Goal: Information Seeking & Learning: Learn about a topic

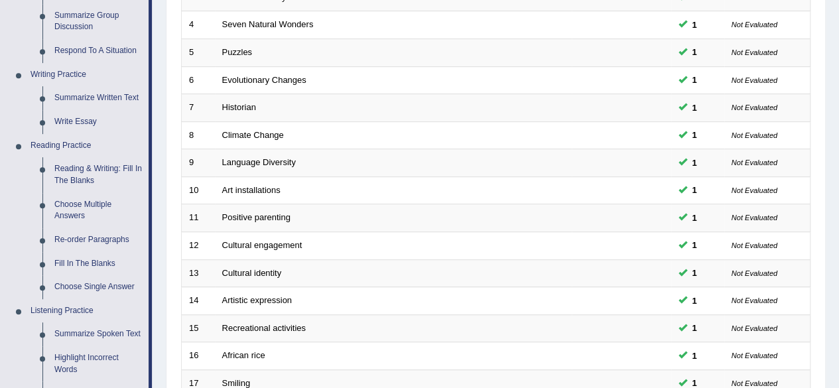
scroll to position [277, 0]
drag, startPoint x: 848, startPoint y: 96, endPoint x: 837, endPoint y: 194, distance: 98.1
click at [837, 194] on div "Home Practice Speaking: Read Aloud Practice Speaking: Read Aloud Time Mode: ON …" at bounding box center [495, 145] width 686 height 845
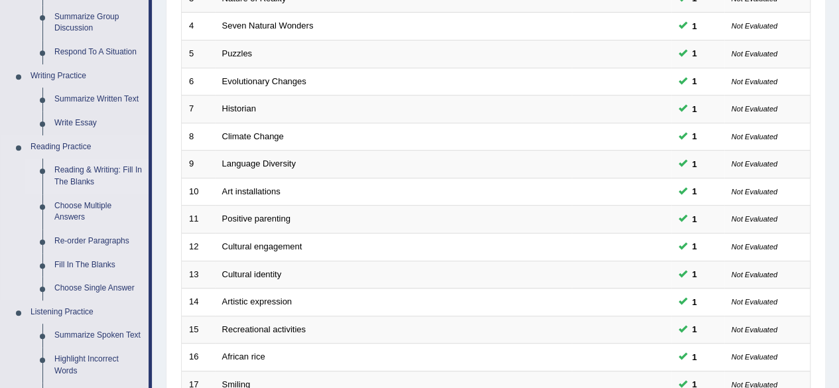
click at [93, 168] on link "Reading & Writing: Fill In The Blanks" at bounding box center [98, 175] width 100 height 35
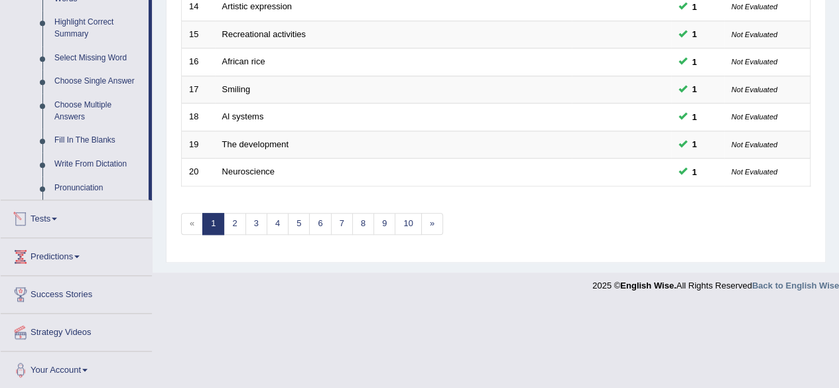
scroll to position [513, 0]
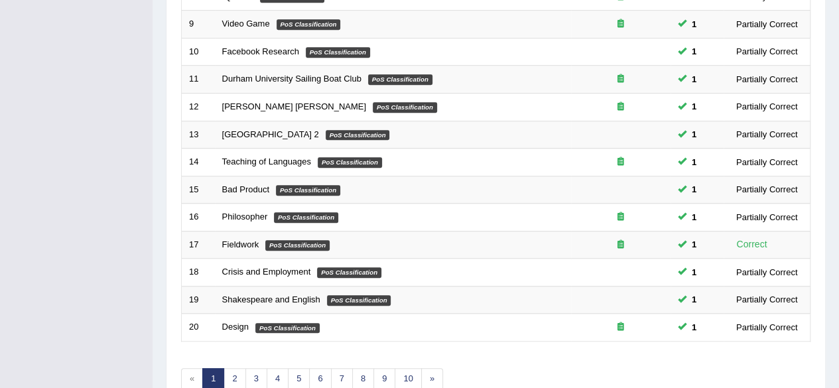
scroll to position [392, 0]
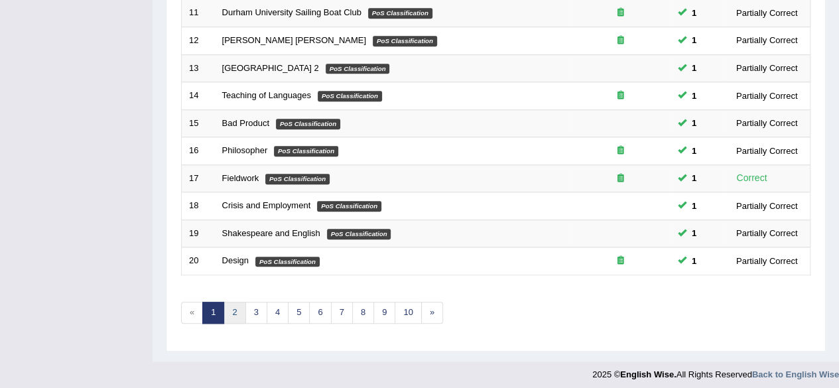
click at [224, 304] on link "2" at bounding box center [234, 313] width 22 height 22
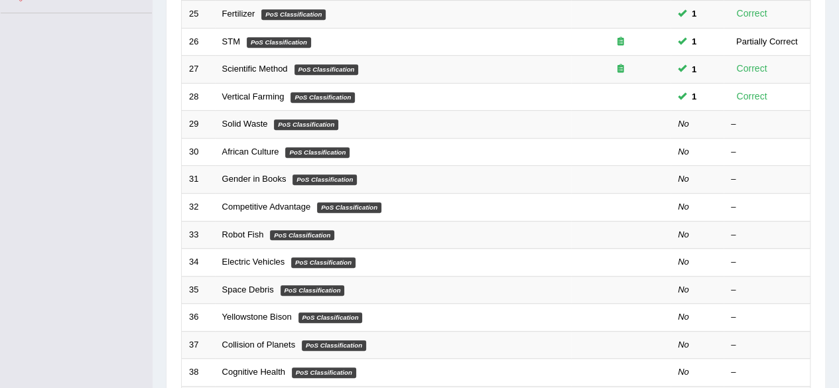
scroll to position [318, 0]
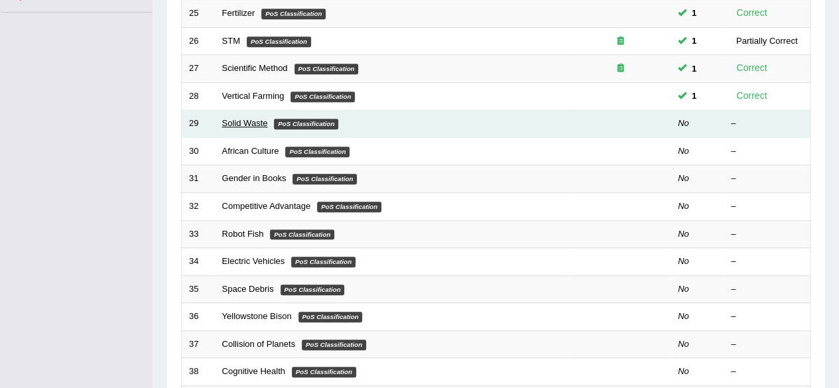
click at [252, 118] on link "Solid Waste" at bounding box center [245, 123] width 46 height 10
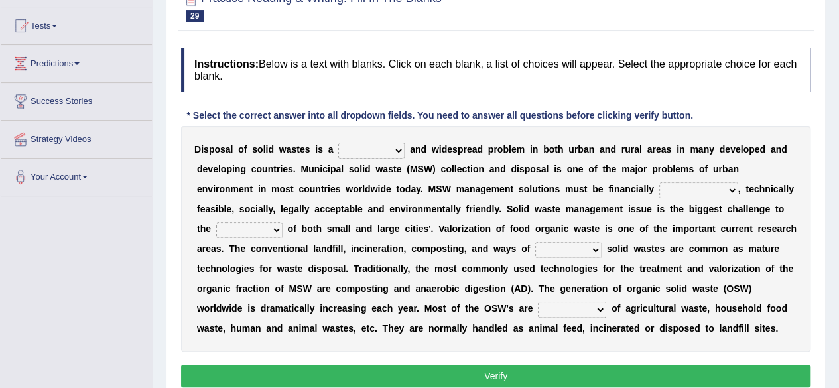
scroll to position [135, 0]
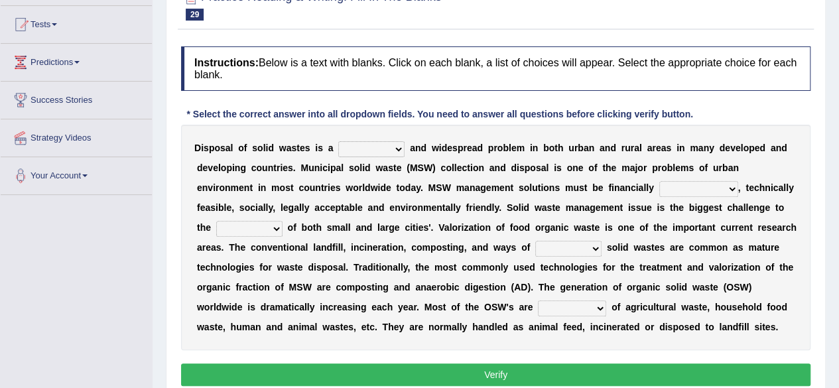
drag, startPoint x: 848, startPoint y: 168, endPoint x: 848, endPoint y: 239, distance: 70.9
click at [838, 239] on html "Toggle navigation Home Practice Questions Speaking Practice Read Aloud Repeat S…" at bounding box center [419, 59] width 839 height 388
click at [394, 148] on select "slanting stinging stalling shafting" at bounding box center [371, 149] width 66 height 16
select select "stinging"
click at [338, 141] on select "slanting stinging stalling shafting" at bounding box center [371, 149] width 66 height 16
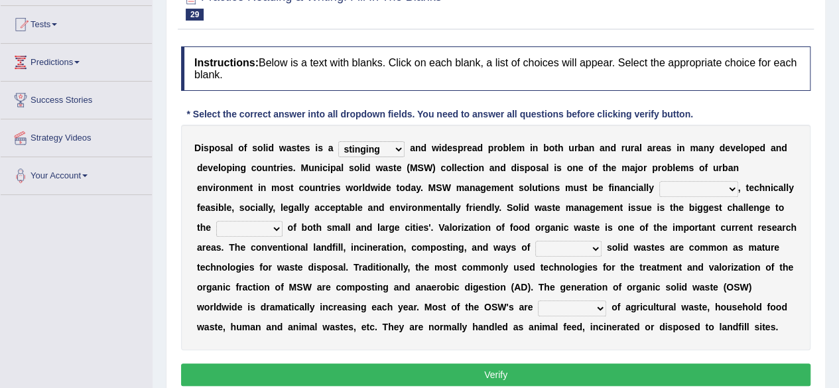
drag, startPoint x: 497, startPoint y: 184, endPoint x: 655, endPoint y: 131, distance: 166.4
click at [655, 131] on div "D i s p o s a l o f s o l i d w a s t e s i s a slanting stinging stalling shaf…" at bounding box center [495, 237] width 629 height 225
click at [709, 194] on select "unattainable sustainable objectionable treasonable" at bounding box center [698, 189] width 79 height 16
select select "sustainable"
click at [659, 181] on select "unattainable sustainable objectionable treasonable" at bounding box center [698, 189] width 79 height 16
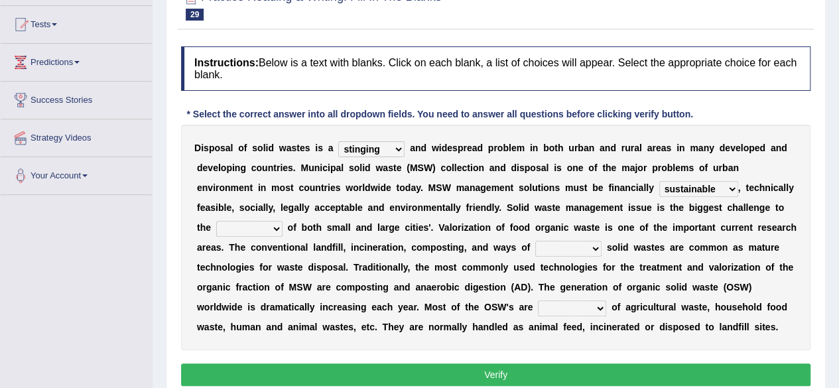
click at [266, 229] on select "plants culture authorities history" at bounding box center [249, 229] width 66 height 16
select select "authorities"
click at [216, 221] on select "plants culture authorities history" at bounding box center [249, 229] width 66 height 16
click at [575, 247] on select "reserving preserving deserving handling" at bounding box center [568, 249] width 66 height 16
select select "handling"
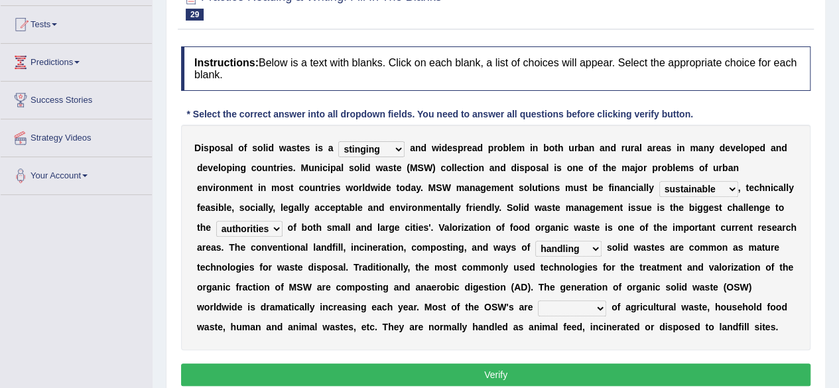
click at [535, 241] on select "reserving preserving deserving handling" at bounding box center [568, 249] width 66 height 16
click at [581, 307] on select "composed disposed composing disposing" at bounding box center [572, 308] width 68 height 16
select select "composed"
click at [538, 300] on select "composed disposed composing disposing" at bounding box center [572, 308] width 68 height 16
click at [674, 368] on button "Verify" at bounding box center [495, 374] width 629 height 23
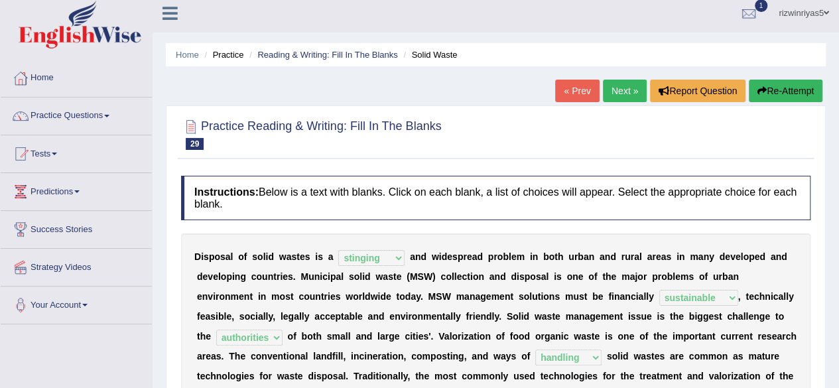
scroll to position [5, 0]
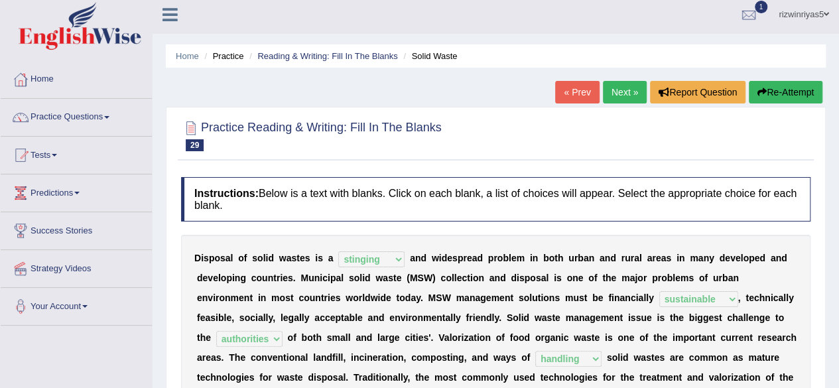
click at [624, 84] on link "Next »" at bounding box center [625, 92] width 44 height 23
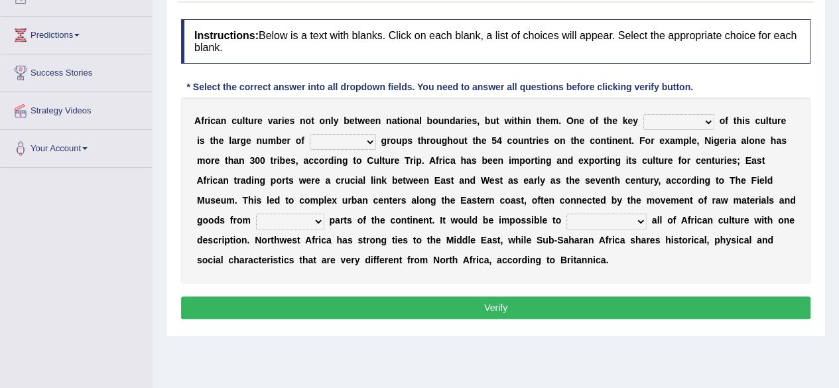
scroll to position [163, 0]
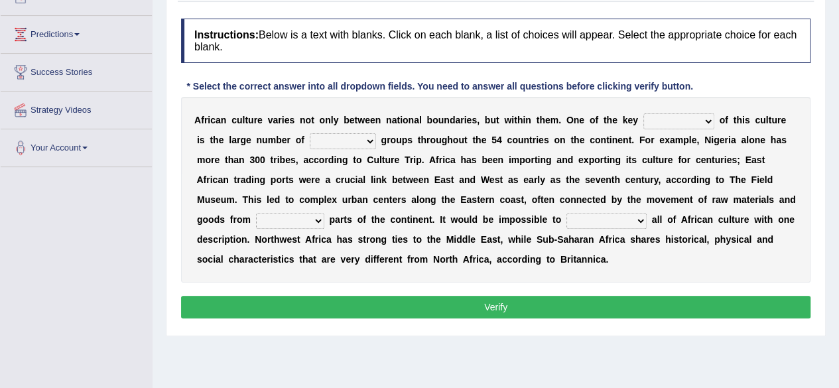
click at [704, 124] on select "conjectures features issues doubts" at bounding box center [678, 121] width 71 height 16
click at [335, 139] on select "ethic ethnic eugenic epic" at bounding box center [343, 141] width 66 height 16
select select "ethnic"
click at [310, 133] on select "ethic ethnic eugenic epic" at bounding box center [343, 141] width 66 height 16
click at [703, 114] on select "conjectures features issues doubts" at bounding box center [678, 121] width 71 height 16
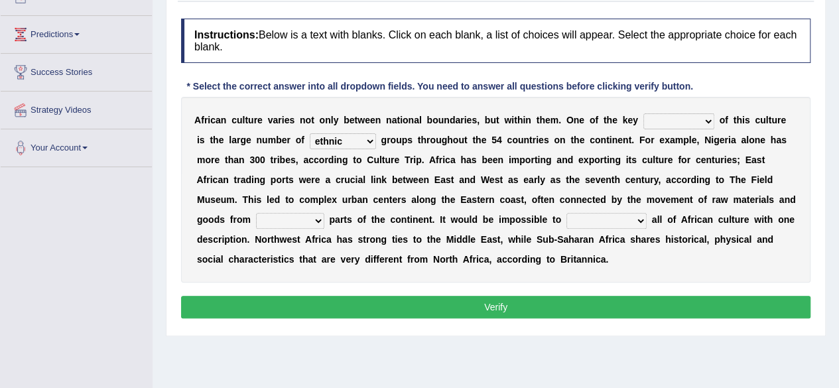
select select "issues"
click at [643, 113] on select "conjectures features issues doubts" at bounding box center [678, 121] width 71 height 16
click at [695, 120] on select "conjectures features issues doubts" at bounding box center [678, 121] width 71 height 16
click at [288, 221] on select "forelocked interlocked unlocked landlocked" at bounding box center [290, 221] width 68 height 16
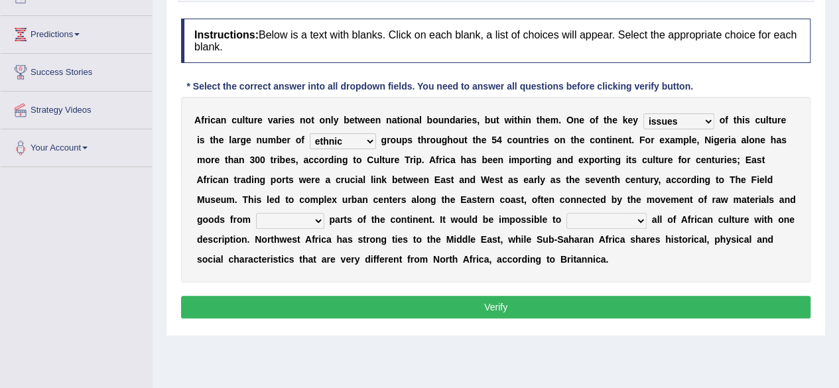
click at [288, 221] on select "forelocked interlocked unlocked landlocked" at bounding box center [290, 221] width 68 height 16
select select "landlocked"
click at [256, 213] on select "forelocked interlocked unlocked landlocked" at bounding box center [290, 221] width 68 height 16
click at [611, 217] on select "characterize conceptualize symbolize synthesize" at bounding box center [606, 221] width 80 height 16
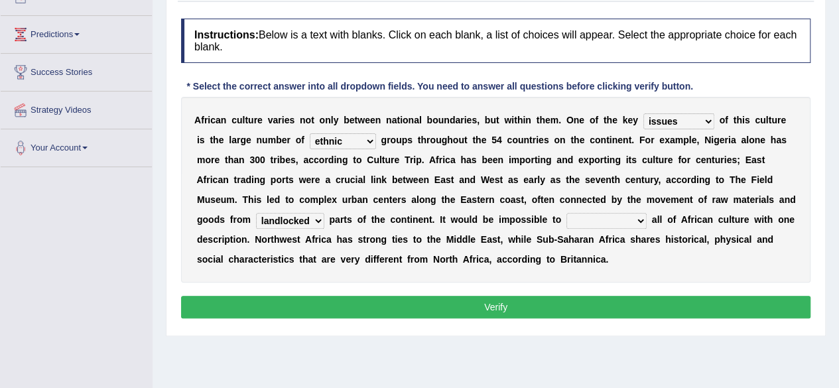
click at [611, 217] on select "characterize conceptualize symbolize synthesize" at bounding box center [606, 221] width 80 height 16
click at [593, 217] on select "characterize conceptualize symbolize synthesize" at bounding box center [606, 221] width 80 height 16
select select "characterize"
click at [566, 213] on select "characterize conceptualize symbolize synthesize" at bounding box center [606, 221] width 80 height 16
click at [672, 121] on select "conjectures features issues doubts" at bounding box center [678, 121] width 71 height 16
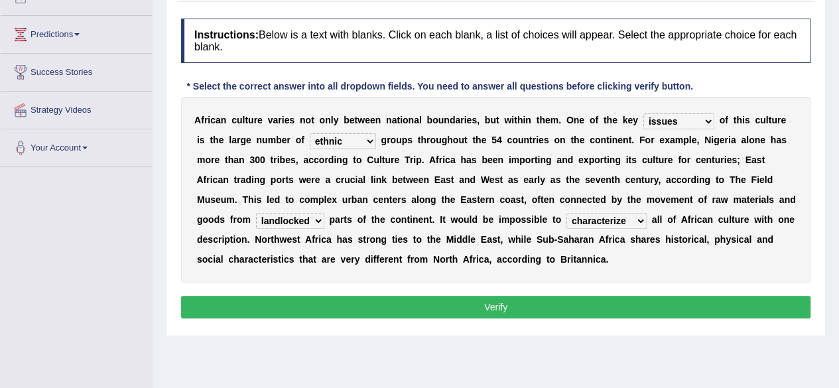
select select "features"
click at [643, 113] on select "conjectures features issues doubts" at bounding box center [678, 121] width 71 height 16
click at [602, 312] on button "Verify" at bounding box center [495, 307] width 629 height 23
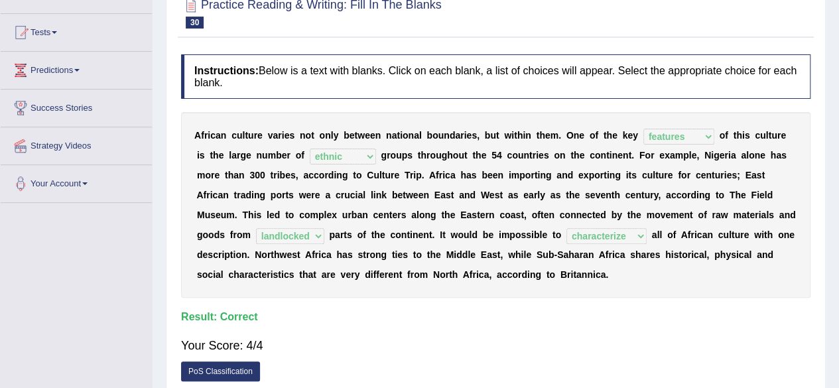
scroll to position [0, 0]
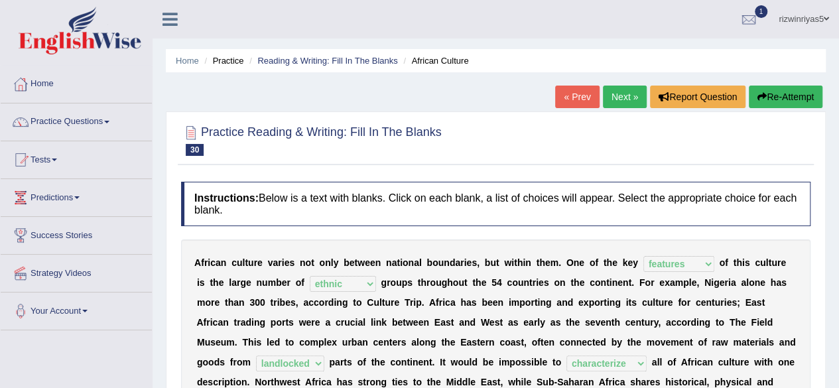
click at [627, 93] on link "Next »" at bounding box center [625, 97] width 44 height 23
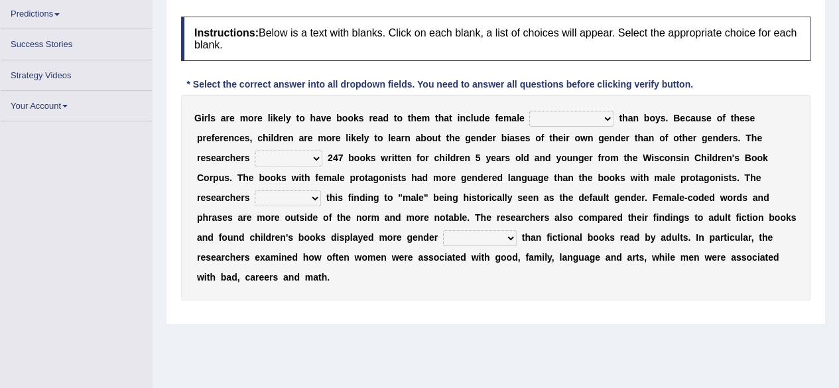
scroll to position [164, 0]
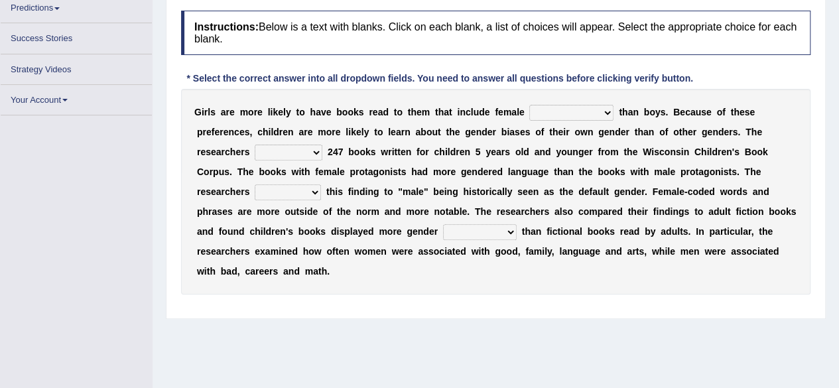
click at [589, 113] on select "protagonists cosmogonists agonists expressionists" at bounding box center [571, 113] width 84 height 16
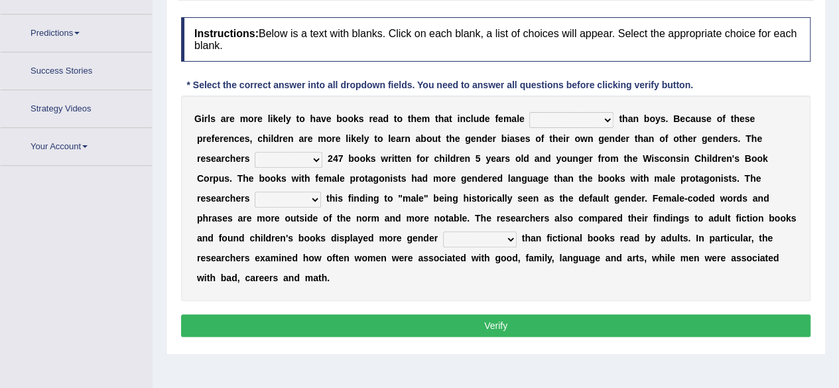
scroll to position [188, 0]
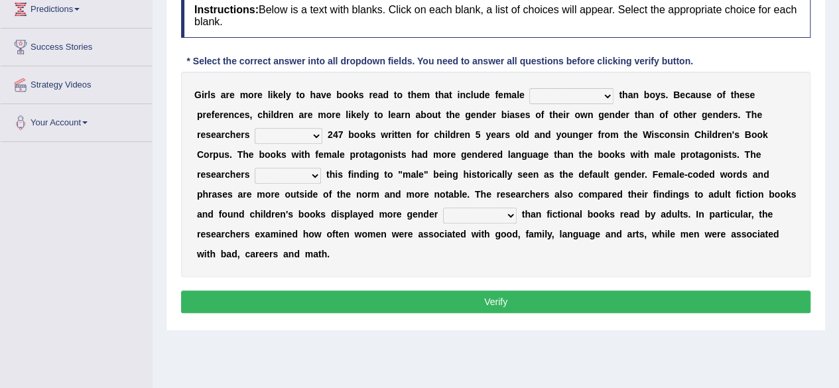
select select "protagonists"
click at [529, 88] on select "protagonists cosmogonists agonists expressionists" at bounding box center [571, 96] width 84 height 16
click at [296, 135] on select "hydrolyzed paralyzed catalyzed analyzed" at bounding box center [289, 136] width 68 height 16
select select "analyzed"
click at [255, 128] on select "hydrolyzed paralyzed catalyzed analyzed" at bounding box center [289, 136] width 68 height 16
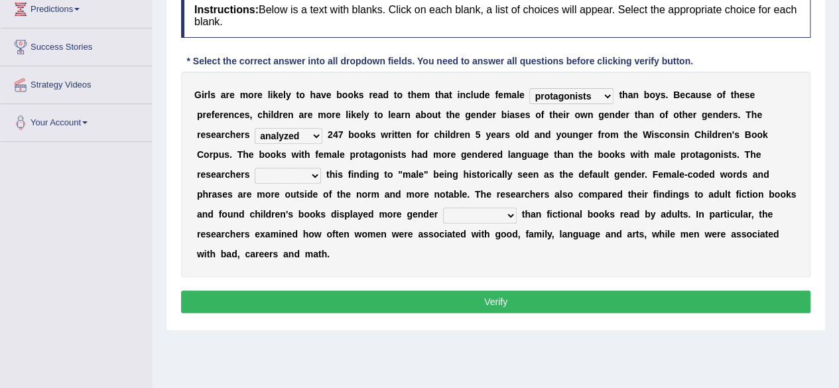
click at [603, 99] on select "protagonists cosmogonists agonists expressionists" at bounding box center [571, 96] width 84 height 16
click at [312, 174] on select "contribute tribute distribute attribute" at bounding box center [288, 176] width 66 height 16
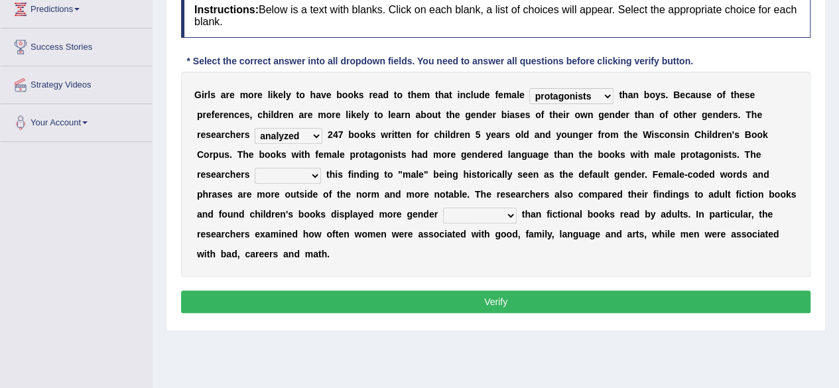
select select "attribute"
click at [255, 168] on select "contribute tribute distribute attribute" at bounding box center [288, 176] width 66 height 16
click at [496, 215] on select "stereotypes teletypes prototypes electrotypes" at bounding box center [480, 215] width 74 height 16
click at [443, 207] on select "stereotypes teletypes prototypes electrotypes" at bounding box center [480, 215] width 74 height 16
click at [480, 214] on select "stereotypes teletypes prototypes electrotypes" at bounding box center [480, 215] width 74 height 16
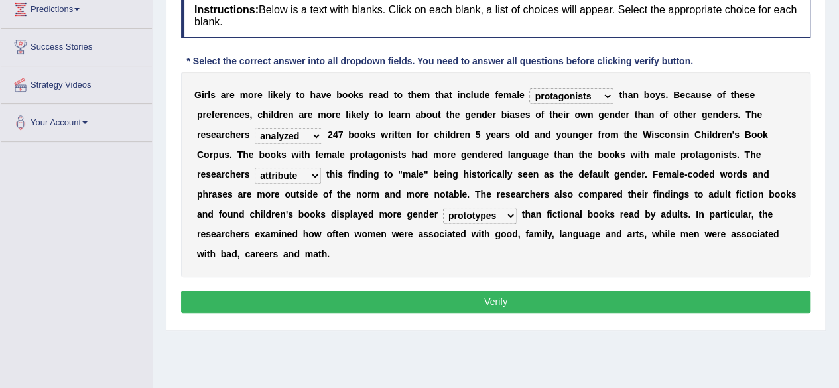
select select "stereotypes"
click at [443, 207] on select "stereotypes teletypes prototypes electrotypes" at bounding box center [480, 215] width 74 height 16
click at [530, 294] on button "Verify" at bounding box center [495, 301] width 629 height 23
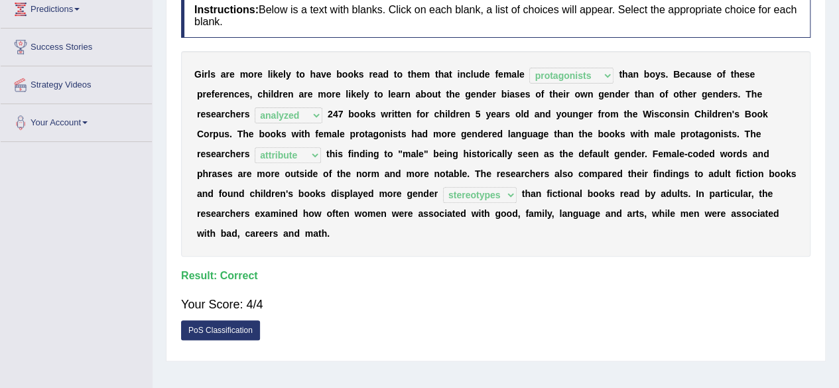
scroll to position [0, 0]
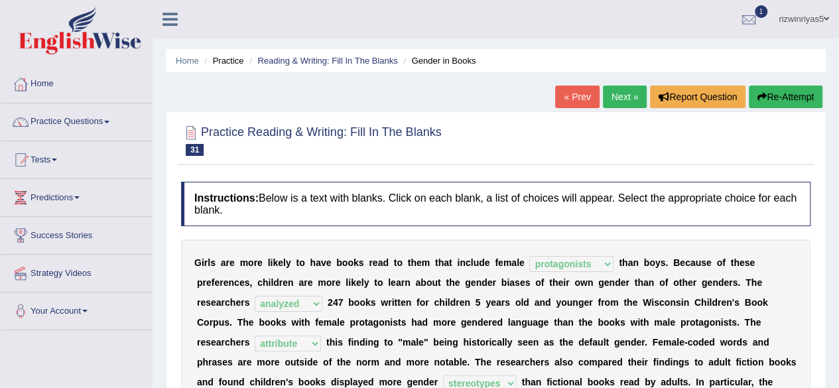
click at [622, 89] on link "Next »" at bounding box center [625, 97] width 44 height 23
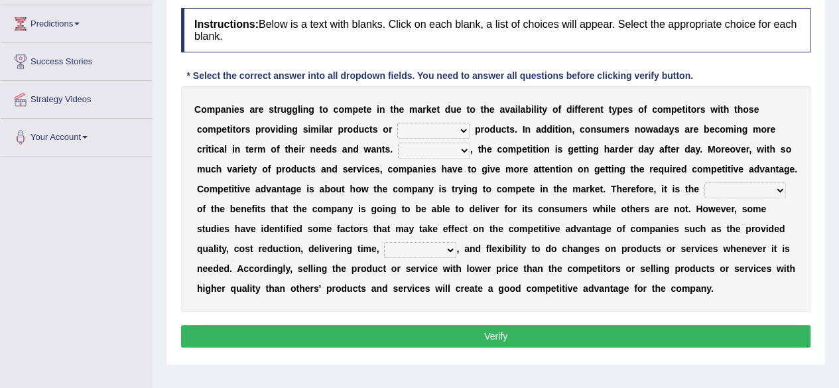
scroll to position [198, 0]
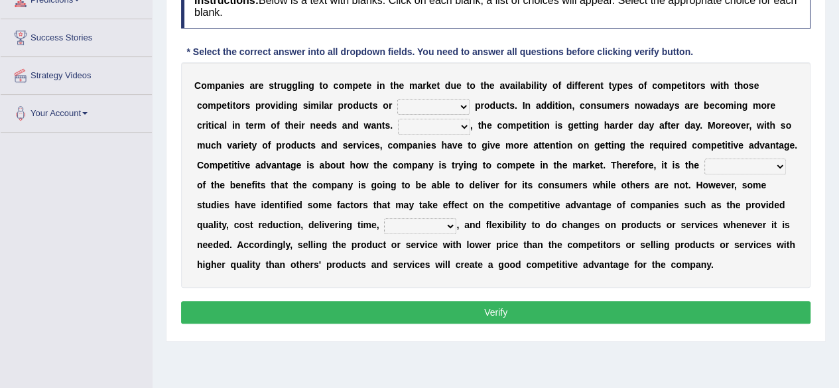
click at [448, 101] on select "constitution restitution substitution institution" at bounding box center [433, 107] width 72 height 16
select select "substitution"
click at [397, 99] on select "constitution restitution substitution institution" at bounding box center [433, 107] width 72 height 16
click at [451, 129] on select "However Instead Additionally Therefore" at bounding box center [434, 127] width 72 height 16
select select "Therefore"
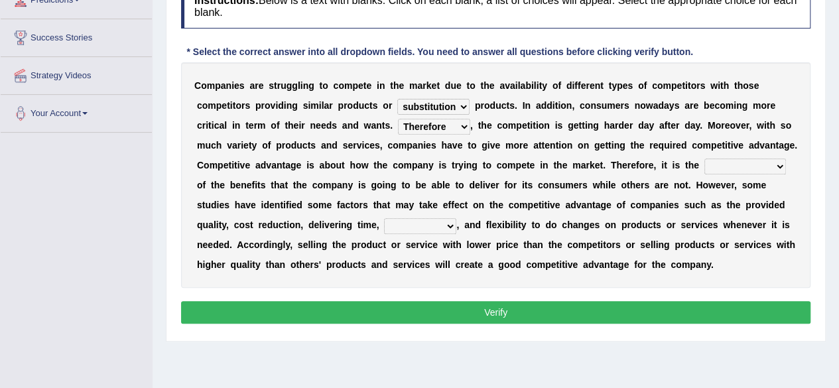
click at [398, 119] on select "However Instead Additionally Therefore" at bounding box center [434, 127] width 72 height 16
click at [740, 160] on select "dissemination ordination determination incarnation" at bounding box center [745, 166] width 82 height 16
select select "determination"
click at [704, 158] on select "dissemination ordination determination incarnation" at bounding box center [745, 166] width 82 height 16
click at [435, 230] on select "captivation aggregation deprivation innovation" at bounding box center [420, 226] width 72 height 16
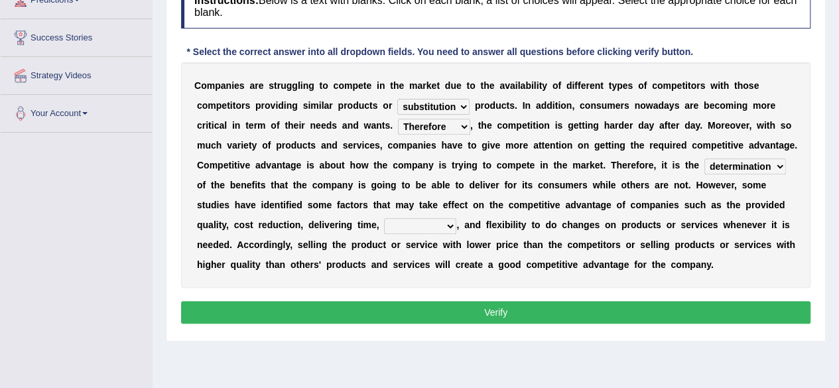
select select "innovation"
click at [384, 218] on select "captivation aggregation deprivation innovation" at bounding box center [420, 226] width 72 height 16
click at [454, 311] on button "Verify" at bounding box center [495, 312] width 629 height 23
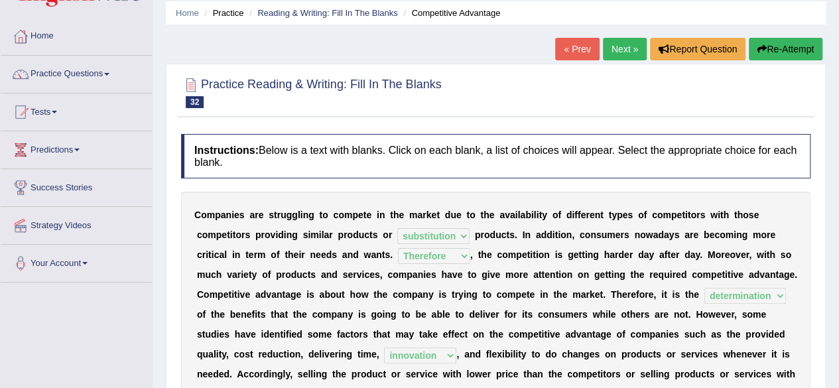
scroll to position [46, 0]
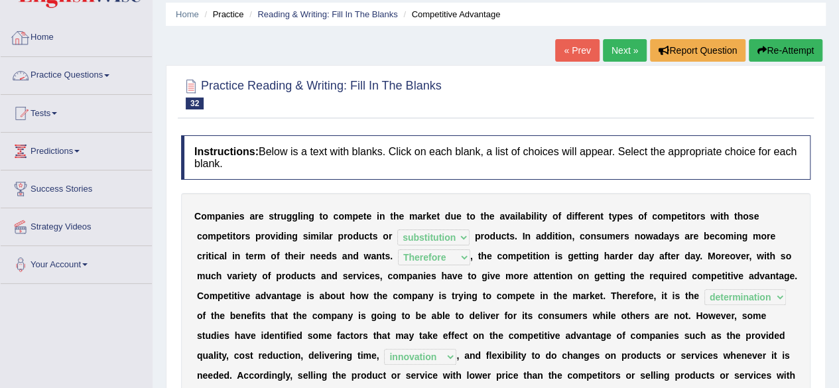
click at [109, 68] on link "Practice Questions" at bounding box center [76, 73] width 151 height 33
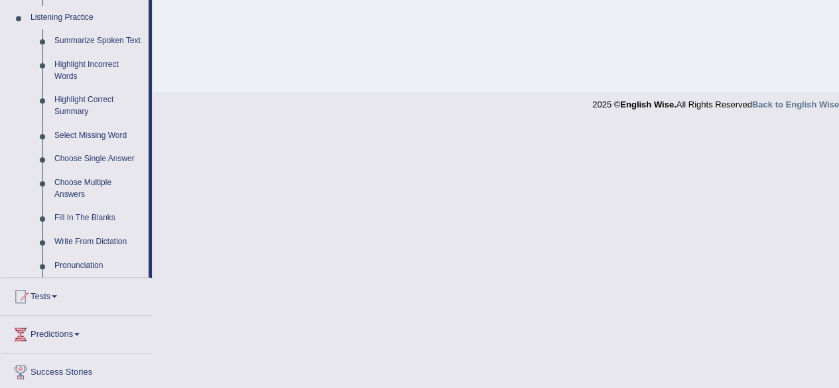
scroll to position [575, 0]
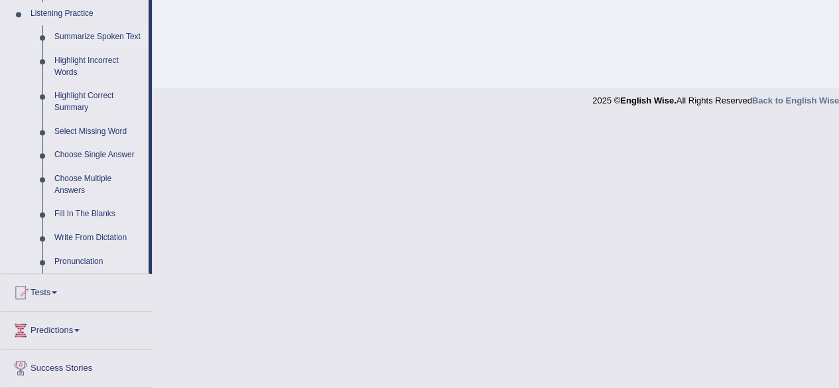
click at [112, 34] on link "Summarize Spoken Text" at bounding box center [98, 37] width 100 height 24
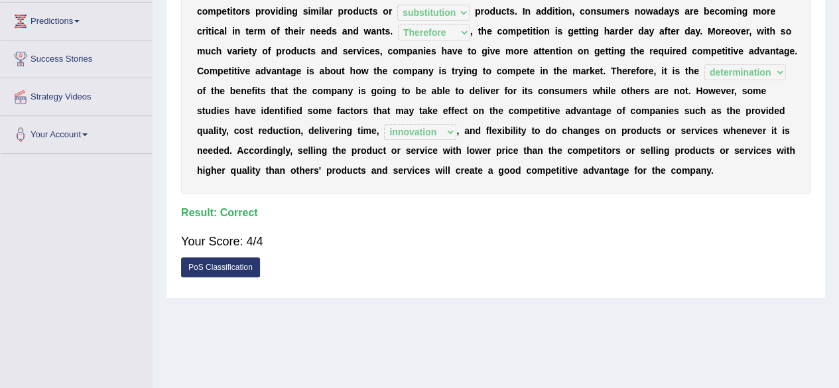
scroll to position [647, 0]
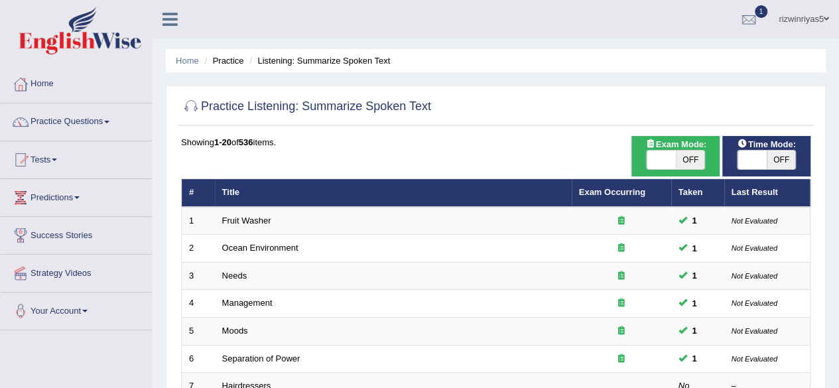
drag, startPoint x: 687, startPoint y: 160, endPoint x: 780, endPoint y: 173, distance: 93.1
click at [780, 173] on div "Time Mode: ON OFF" at bounding box center [766, 156] width 88 height 40
click at [771, 165] on span "OFF" at bounding box center [780, 159] width 29 height 19
checkbox input "true"
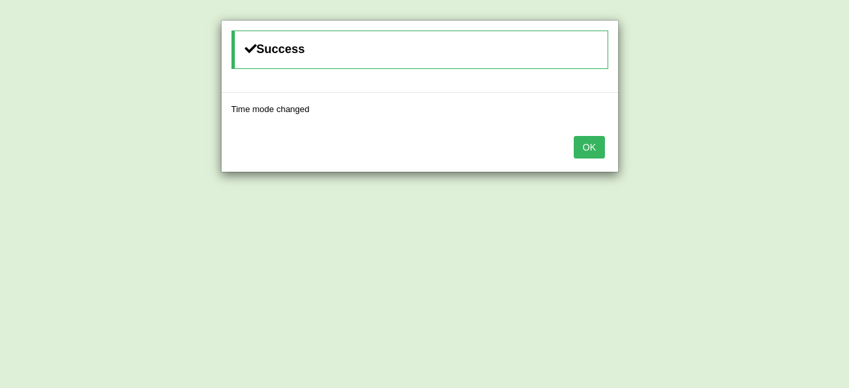
click at [703, 166] on div "Success Time mode changed OK" at bounding box center [424, 194] width 849 height 388
click at [578, 153] on button "OK" at bounding box center [588, 147] width 30 height 23
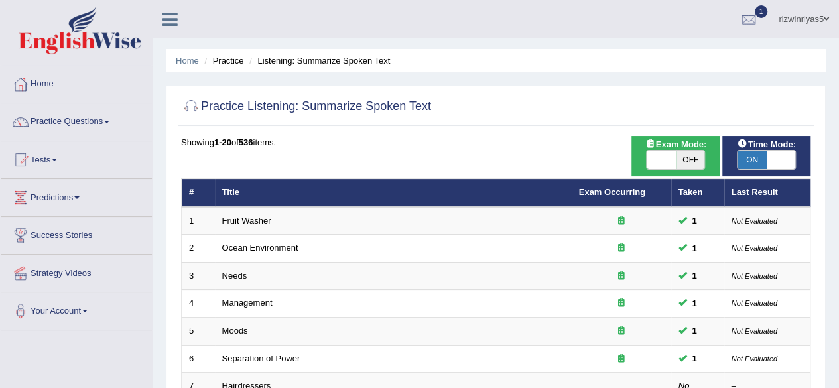
click at [676, 164] on span "OFF" at bounding box center [690, 159] width 29 height 19
checkbox input "true"
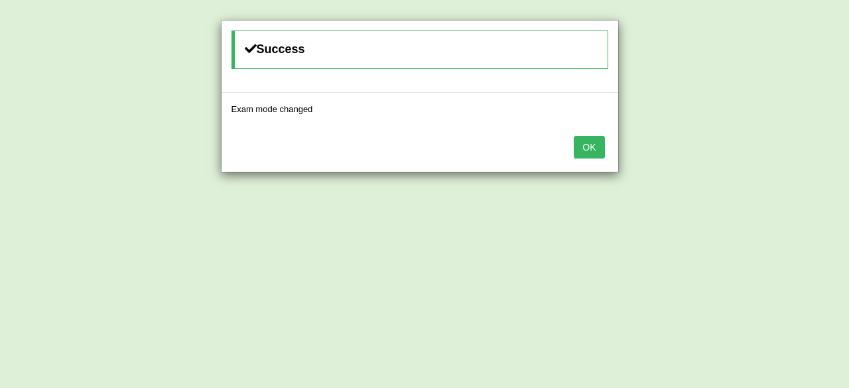
click at [585, 155] on button "OK" at bounding box center [588, 147] width 30 height 23
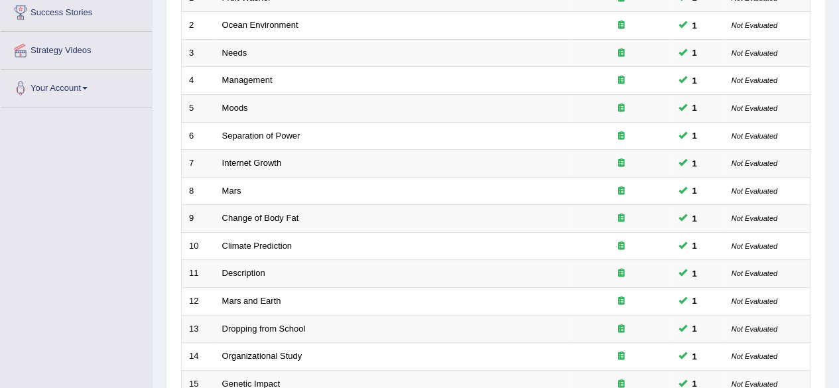
scroll to position [223, 0]
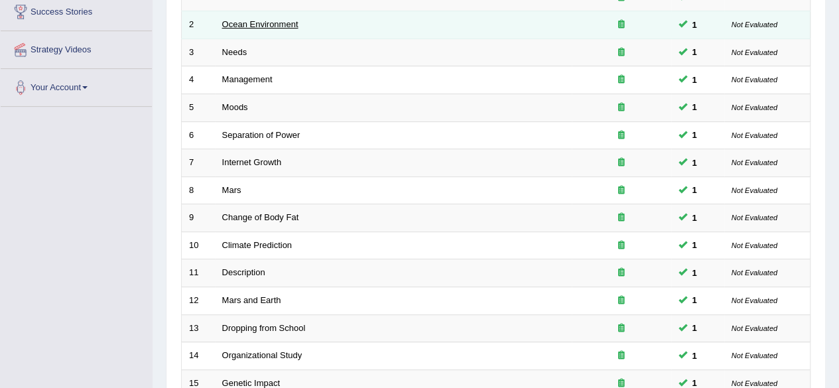
click at [251, 21] on link "Ocean Environment" at bounding box center [260, 24] width 76 height 10
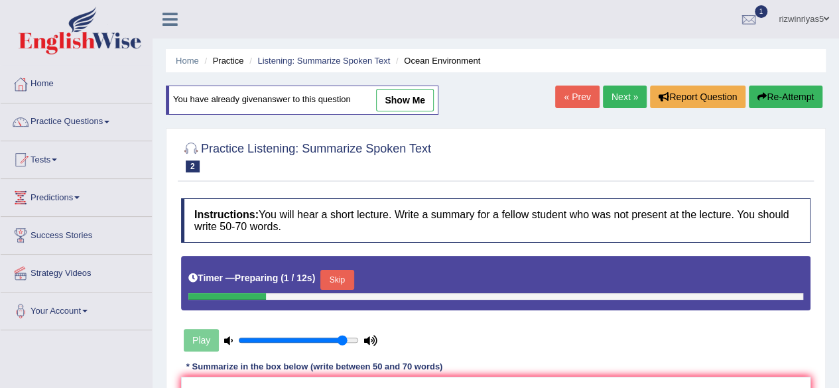
click at [410, 107] on link "show me" at bounding box center [405, 100] width 58 height 23
type textarea "We should find potential solution for the pollution and scientists have researc…"
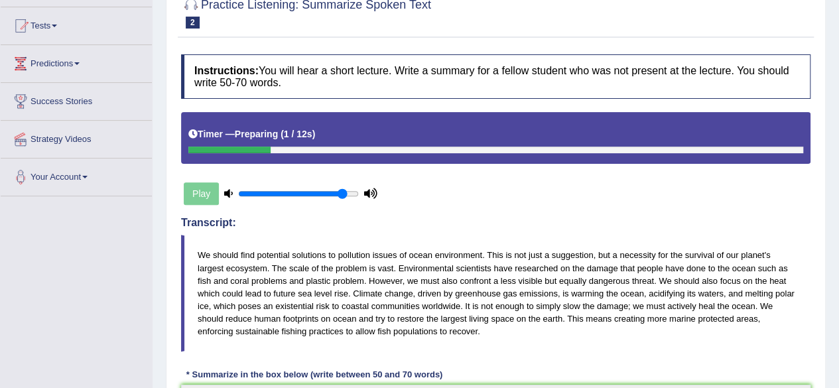
scroll to position [64, 0]
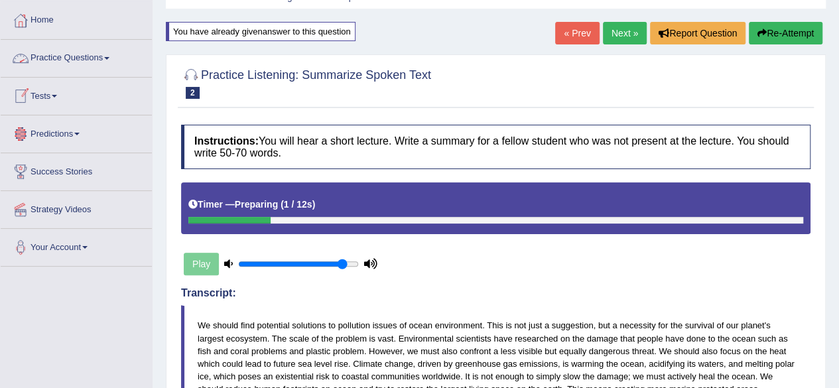
click at [78, 59] on link "Practice Questions" at bounding box center [76, 56] width 151 height 33
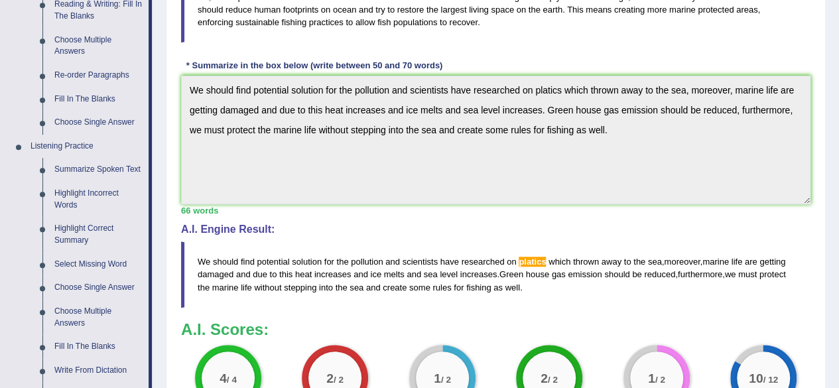
scroll to position [444, 0]
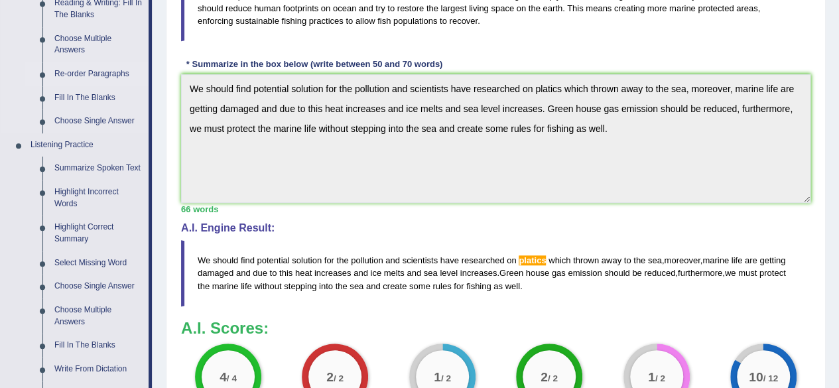
click at [92, 72] on link "Re-order Paragraphs" at bounding box center [98, 74] width 100 height 24
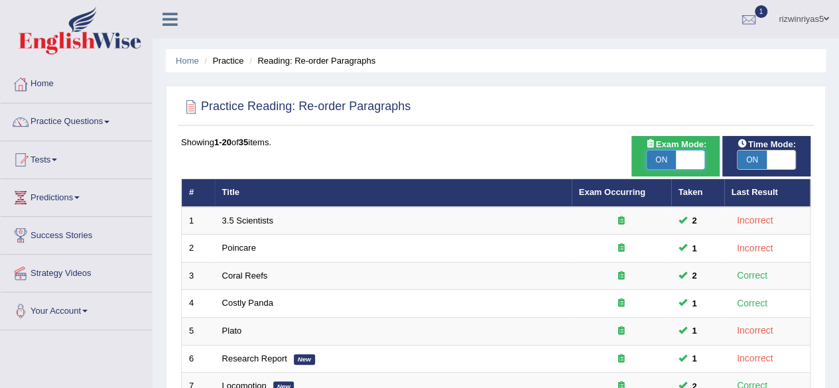
click at [693, 152] on span at bounding box center [690, 159] width 29 height 19
checkbox input "false"
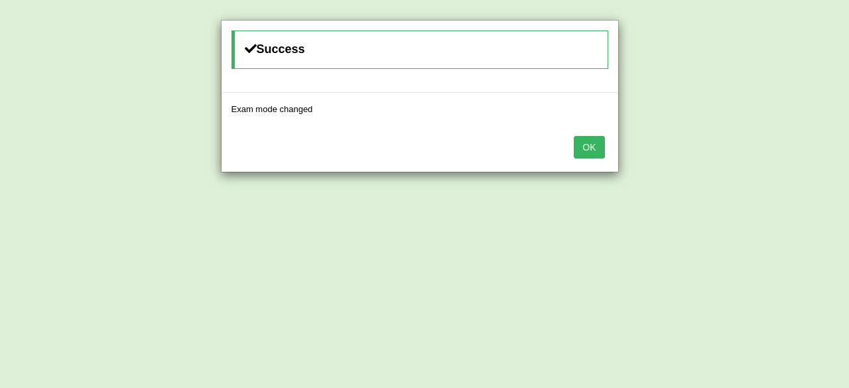
click at [754, 158] on body "Toggle navigation Home Practice Questions Speaking Practice Read Aloud Repeat S…" at bounding box center [424, 194] width 849 height 388
click at [582, 136] on button "OK" at bounding box center [588, 147] width 30 height 23
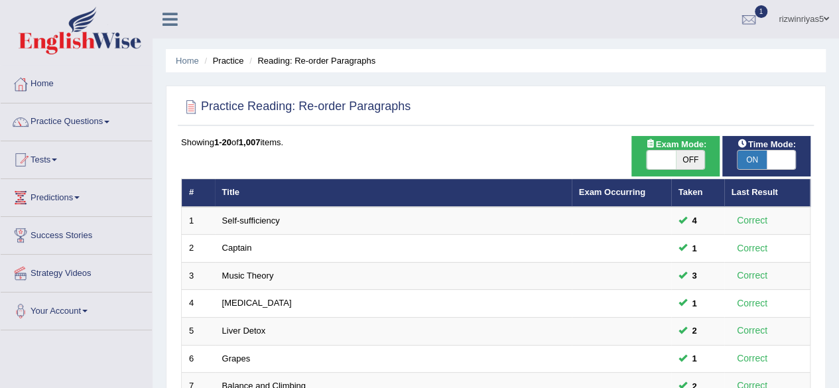
drag, startPoint x: 0, startPoint y: 0, endPoint x: 763, endPoint y: 156, distance: 778.7
click at [763, 156] on span "ON" at bounding box center [751, 159] width 29 height 19
checkbox input "false"
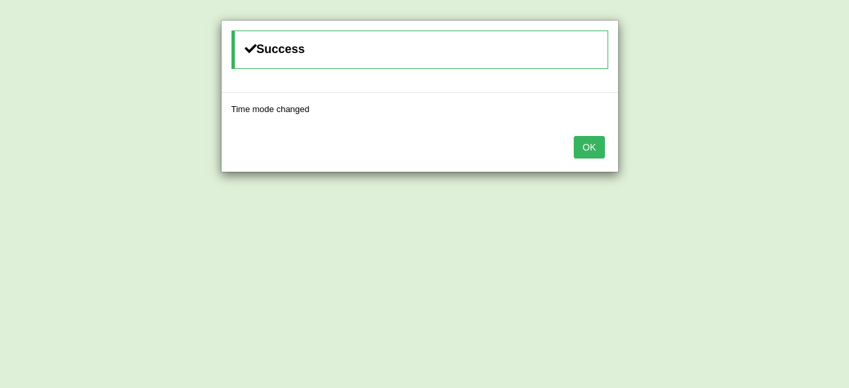
click at [585, 154] on button "OK" at bounding box center [588, 147] width 30 height 23
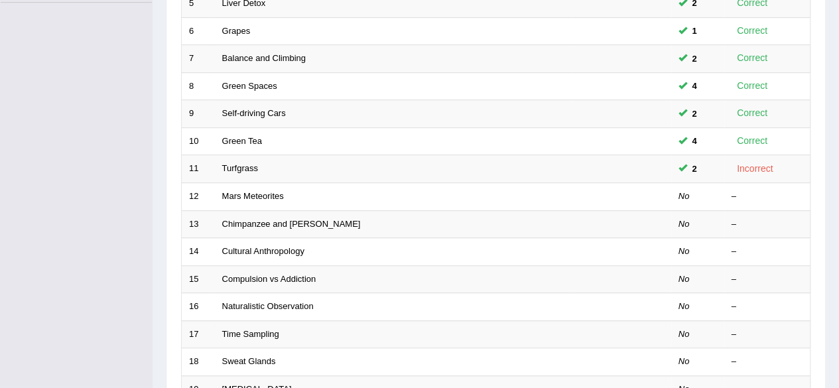
scroll to position [401, 0]
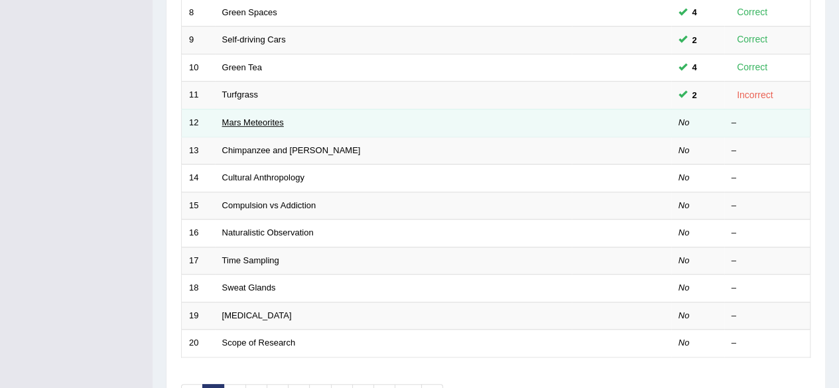
click at [259, 120] on link "Mars Meteorites" at bounding box center [253, 122] width 62 height 10
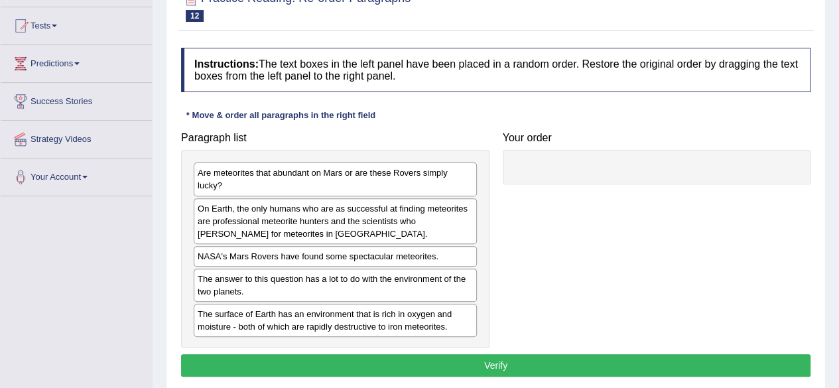
scroll to position [157, 0]
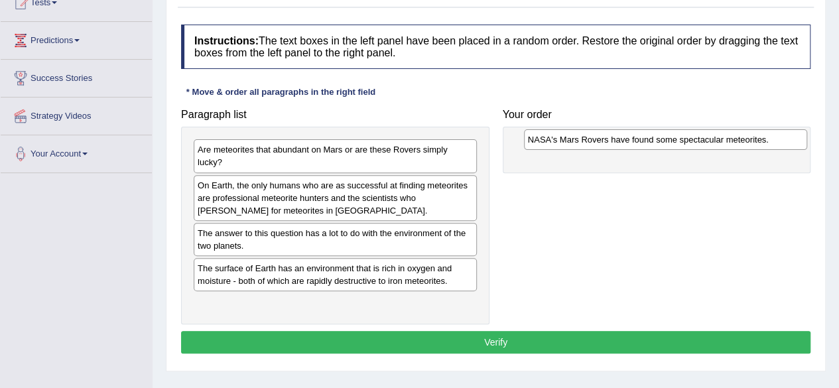
drag, startPoint x: 274, startPoint y: 229, endPoint x: 608, endPoint y: 135, distance: 346.5
click at [608, 135] on div "NASA's Mars Rovers have found some spectacular meteorites." at bounding box center [665, 139] width 283 height 20
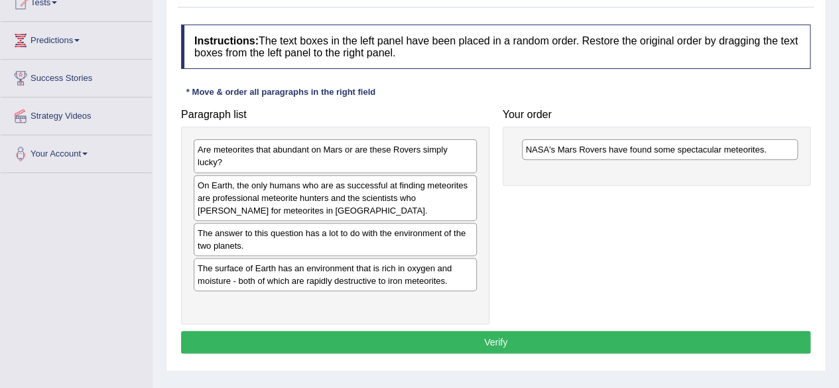
click at [589, 202] on div "Paragraph list Are meteorites that abundant on Mars or are these Rovers simply …" at bounding box center [495, 213] width 642 height 222
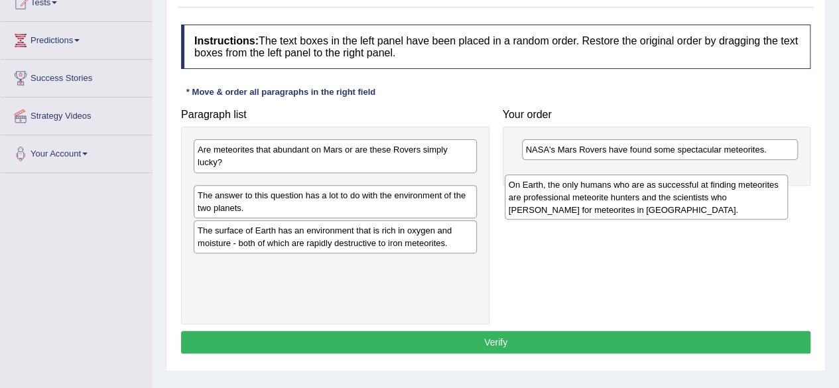
drag, startPoint x: 314, startPoint y: 205, endPoint x: 624, endPoint y: 204, distance: 310.9
click at [624, 204] on div "On Earth, the only humans who are as successful at finding meteorites are profe…" at bounding box center [645, 197] width 283 height 46
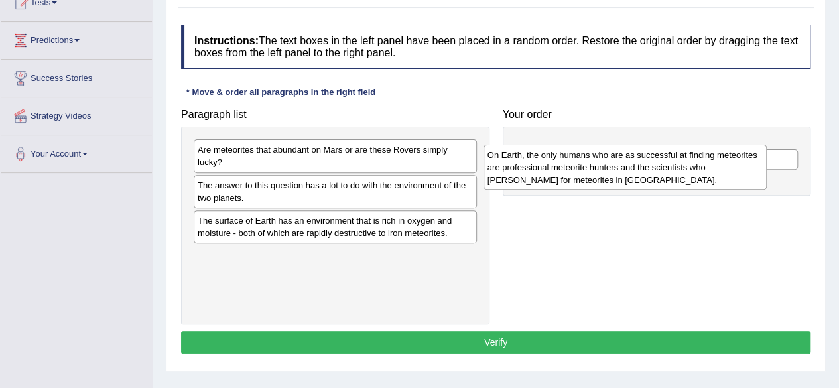
drag, startPoint x: 426, startPoint y: 186, endPoint x: 715, endPoint y: 156, distance: 291.2
click at [715, 156] on div "On Earth, the only humans who are as successful at finding meteorites are profe…" at bounding box center [624, 168] width 283 height 46
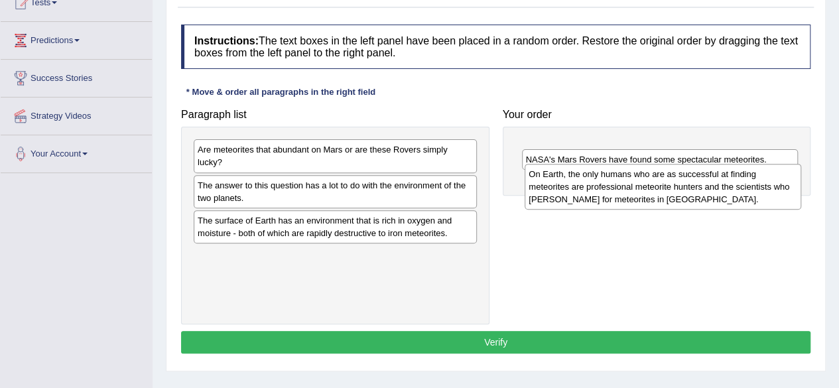
drag, startPoint x: 709, startPoint y: 158, endPoint x: 713, endPoint y: 182, distance: 24.8
click at [713, 182] on div "On Earth, the only humans who are as successful at finding meteorites are profe…" at bounding box center [662, 187] width 276 height 46
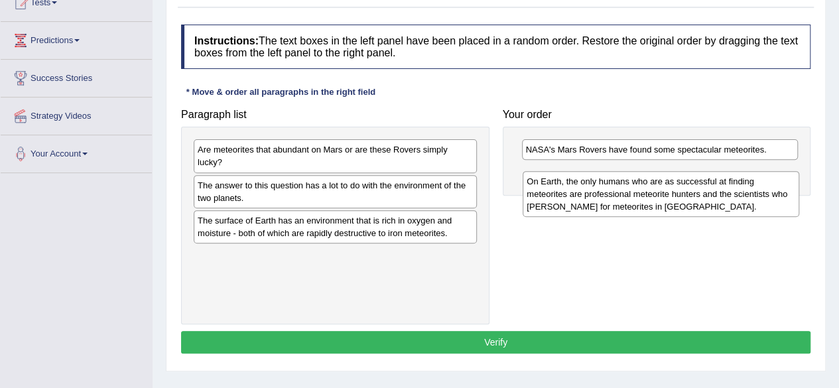
drag, startPoint x: 695, startPoint y: 165, endPoint x: 695, endPoint y: 196, distance: 30.5
click at [695, 196] on div "On Earth, the only humans who are as successful at finding meteorites are profe…" at bounding box center [660, 194] width 276 height 46
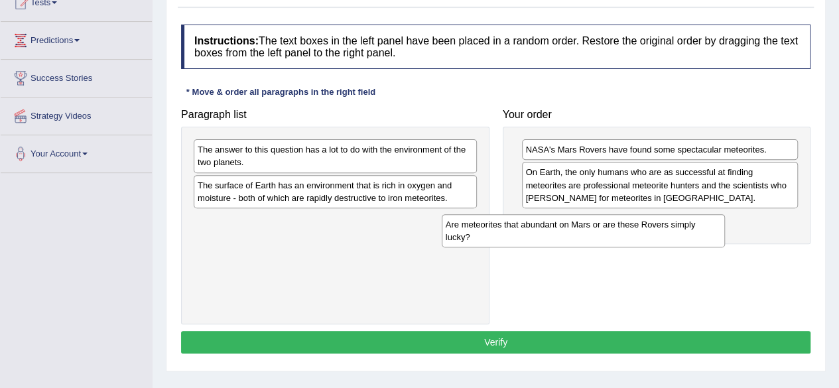
drag, startPoint x: 399, startPoint y: 155, endPoint x: 648, endPoint y: 230, distance: 259.6
click at [648, 230] on div "Are meteorites that abundant on Mars or are these Rovers simply lucky?" at bounding box center [582, 230] width 283 height 33
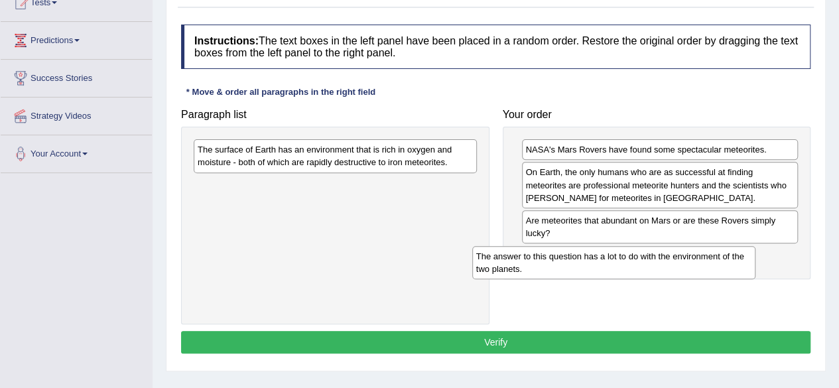
drag, startPoint x: 367, startPoint y: 158, endPoint x: 646, endPoint y: 266, distance: 298.4
click at [646, 266] on div "The answer to this question has a lot to do with the environment of the two pla…" at bounding box center [613, 262] width 283 height 33
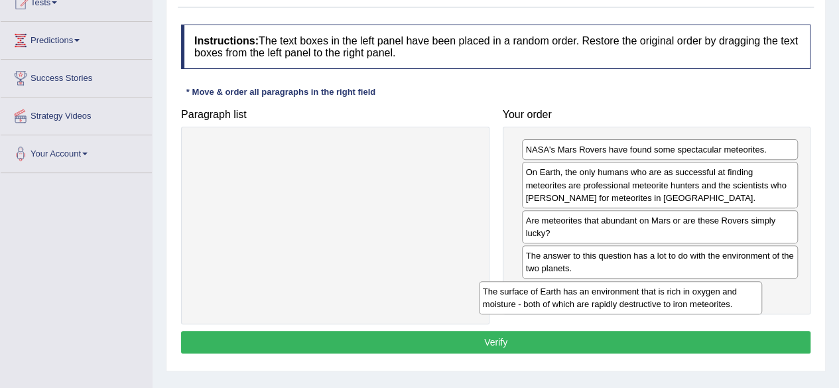
drag, startPoint x: 387, startPoint y: 155, endPoint x: 681, endPoint y: 296, distance: 325.6
click at [681, 296] on div "The surface of Earth has an environment that is rich in oxygen and moisture - b…" at bounding box center [620, 297] width 283 height 33
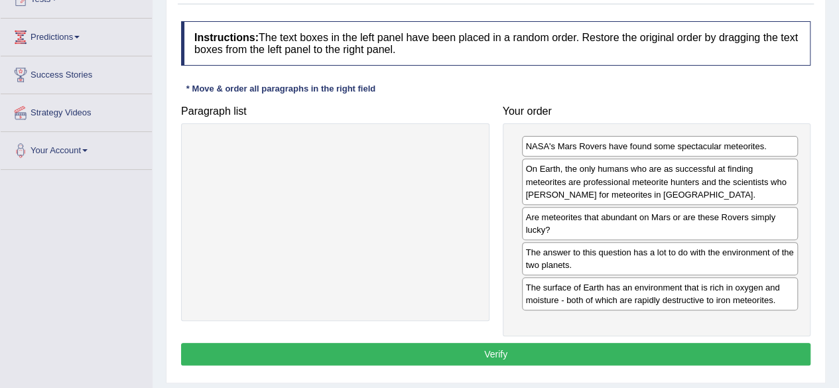
scroll to position [161, 0]
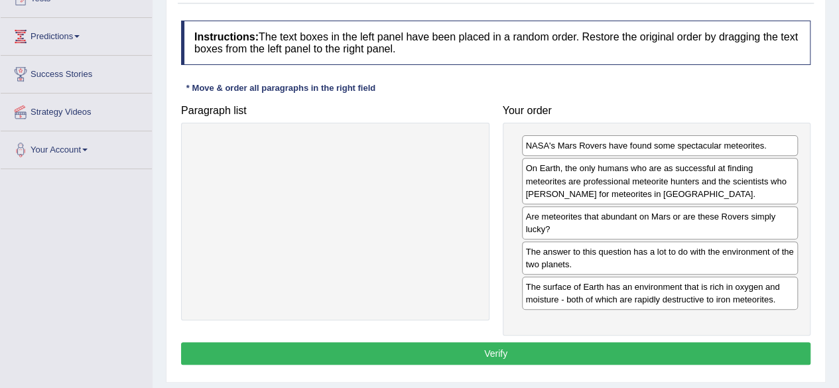
drag, startPoint x: 845, startPoint y: 229, endPoint x: 538, endPoint y: 118, distance: 325.7
click at [538, 118] on div "Your order NASA's Mars Rovers have found some spectacular meteorites. On Earth,…" at bounding box center [657, 217] width 322 height 238
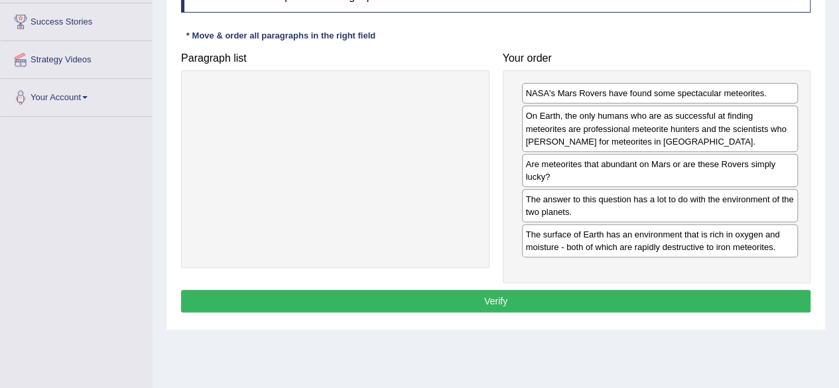
scroll to position [217, 0]
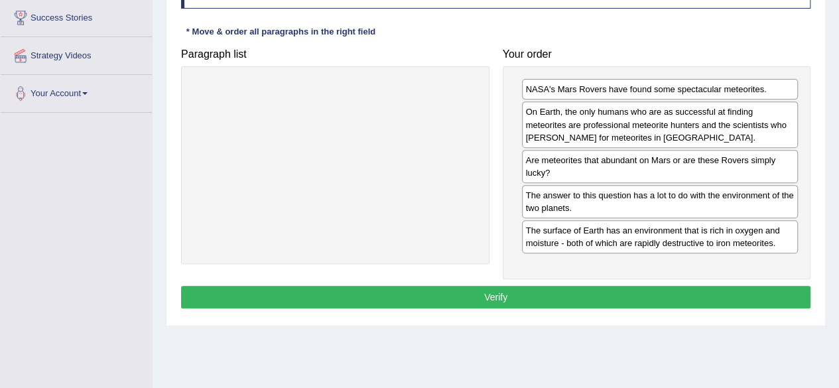
click at [464, 287] on button "Verify" at bounding box center [495, 297] width 629 height 23
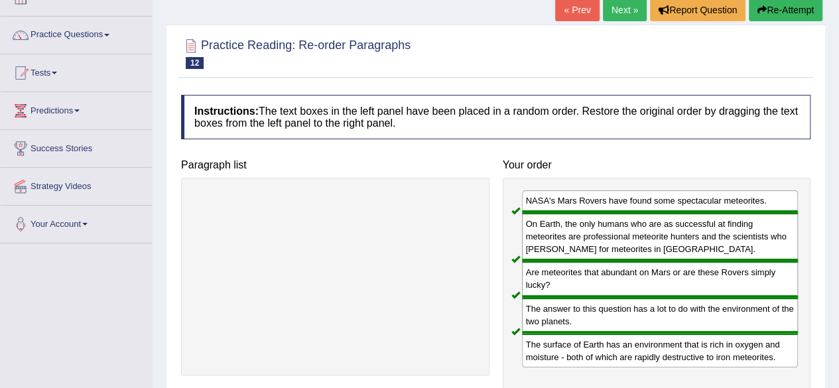
scroll to position [89, 0]
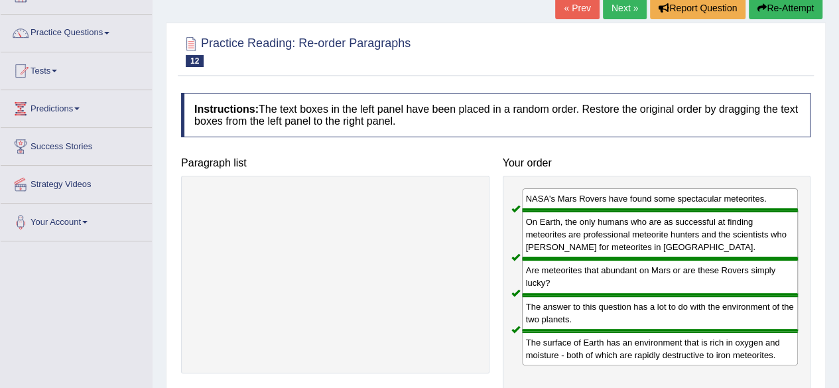
click at [623, 5] on link "Next »" at bounding box center [625, 8] width 44 height 23
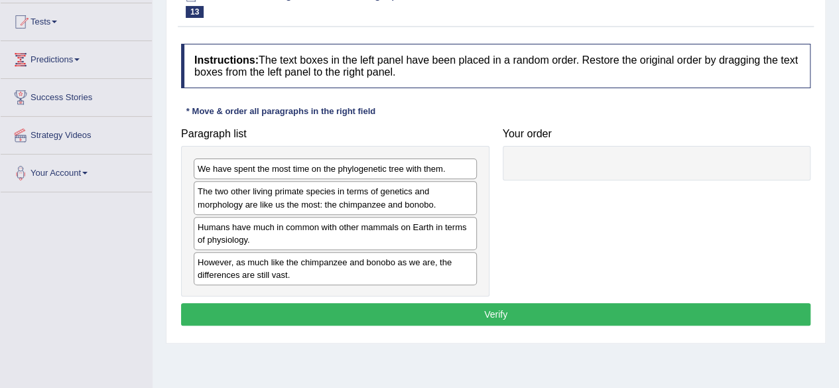
scroll to position [151, 0]
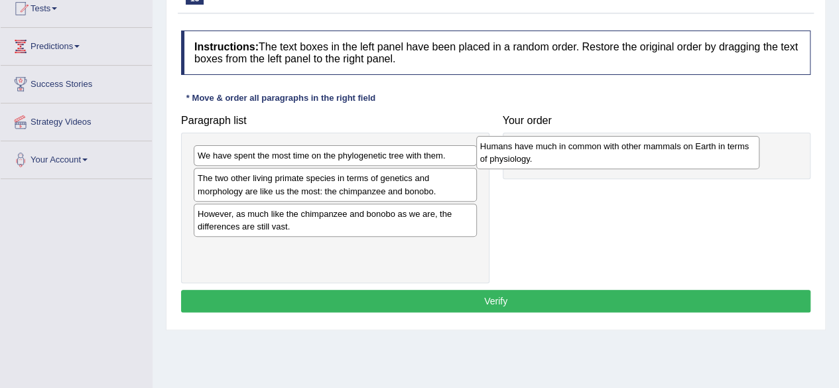
drag, startPoint x: 327, startPoint y: 219, endPoint x: 614, endPoint y: 154, distance: 293.7
click at [614, 154] on div "Humans have much in common with other mammals on Earth in terms of physiology." at bounding box center [617, 152] width 283 height 33
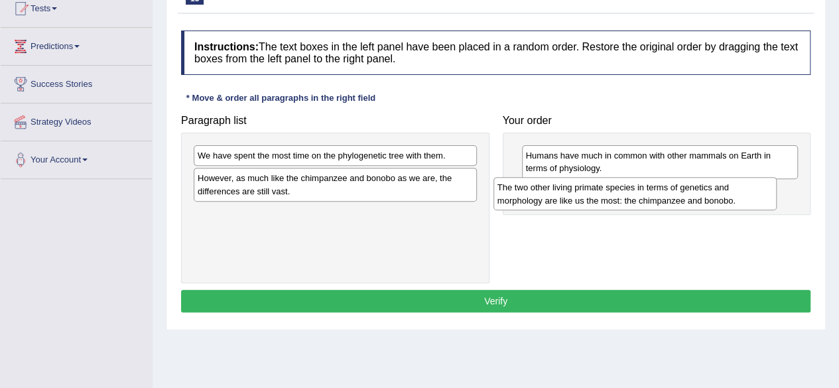
drag, startPoint x: 333, startPoint y: 182, endPoint x: 634, endPoint y: 192, distance: 301.1
click at [634, 192] on div "The two other living primate species in terms of genetics and morphology are li…" at bounding box center [634, 193] width 283 height 33
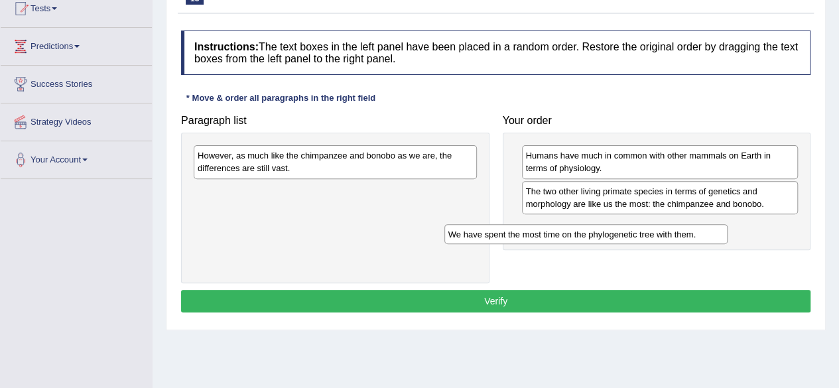
drag, startPoint x: 431, startPoint y: 156, endPoint x: 681, endPoint y: 235, distance: 262.7
click at [681, 235] on div "We have spent the most time on the phylogenetic tree with them." at bounding box center [585, 234] width 283 height 20
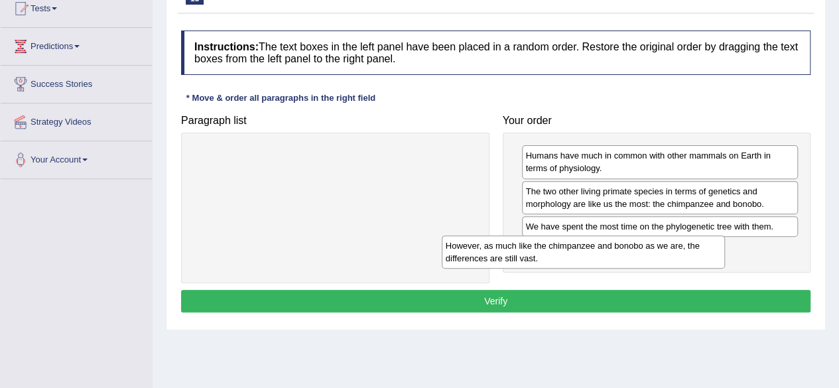
drag, startPoint x: 383, startPoint y: 160, endPoint x: 631, endPoint y: 250, distance: 263.8
click at [631, 250] on div "However, as much like the chimpanzee and bonobo as we are, the differences are …" at bounding box center [582, 251] width 283 height 33
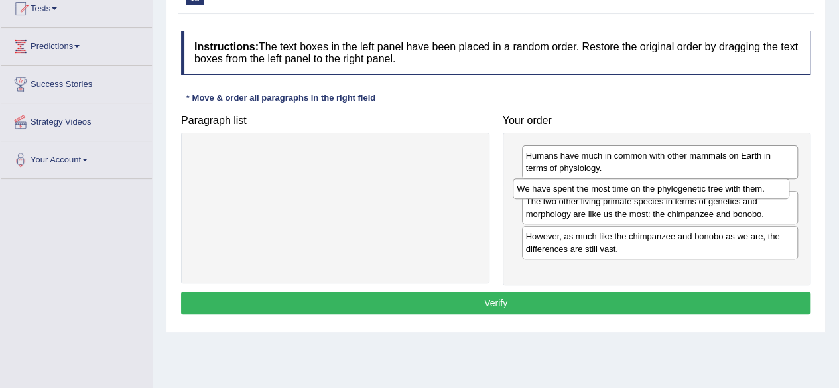
drag, startPoint x: 602, startPoint y: 229, endPoint x: 593, endPoint y: 193, distance: 36.8
click at [593, 193] on div "We have spent the most time on the phylogenetic tree with them." at bounding box center [650, 188] width 276 height 20
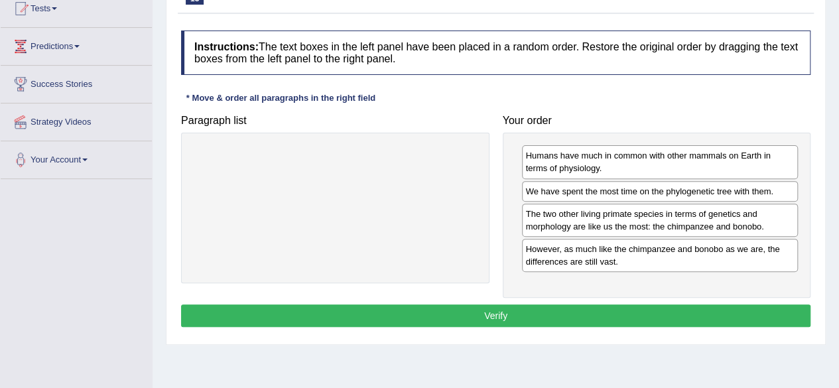
click at [631, 314] on button "Verify" at bounding box center [495, 315] width 629 height 23
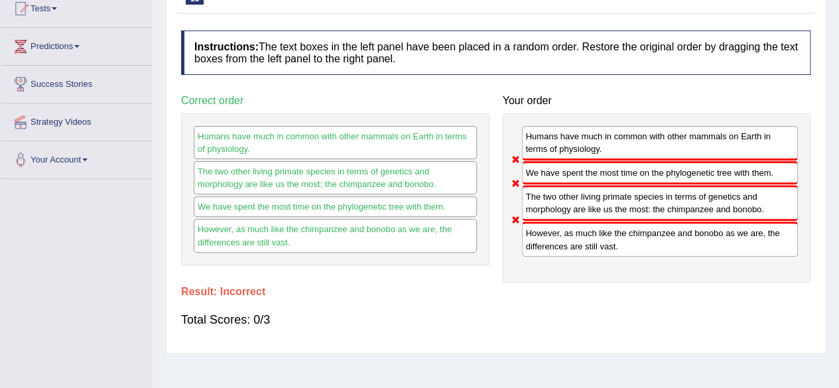
click at [646, 205] on div "The two other living primate species in terms of genetics and morphology are li…" at bounding box center [660, 203] width 276 height 36
click at [649, 180] on div "We have spent the most time on the phylogenetic tree with them." at bounding box center [660, 172] width 276 height 23
click at [642, 229] on div "However, as much like the chimpanzee and bonobo as we are, the differences are …" at bounding box center [660, 238] width 276 height 34
click at [645, 191] on div "The two other living primate species in terms of genetics and morphology are li…" at bounding box center [660, 203] width 276 height 36
click at [655, 243] on div "However, as much like the chimpanzee and bonobo as we are, the differences are …" at bounding box center [660, 238] width 276 height 34
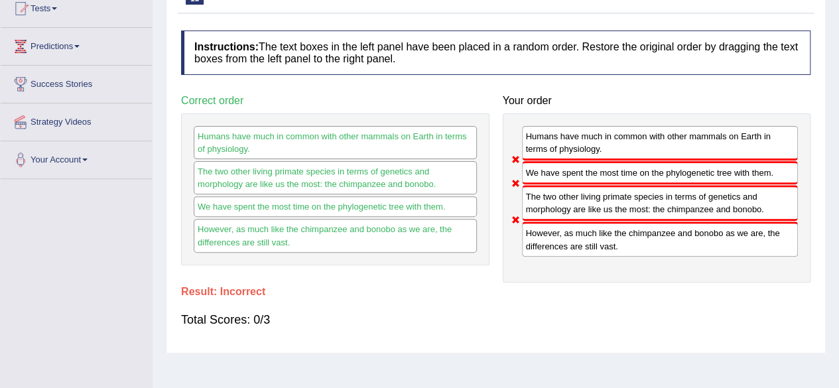
click at [661, 168] on div "We have spent the most time on the phylogenetic tree with them." at bounding box center [660, 172] width 276 height 23
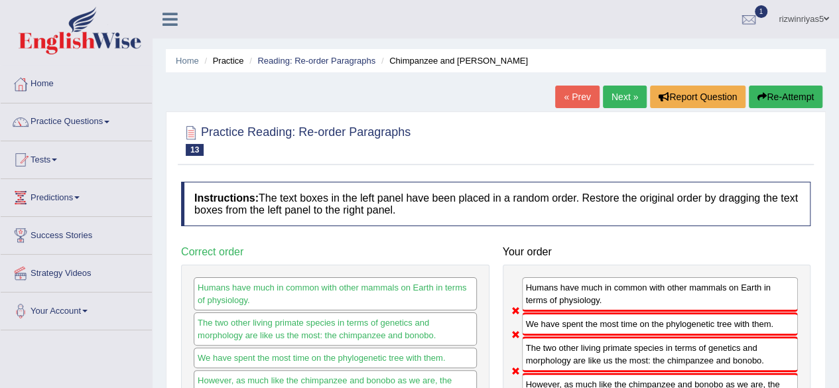
click at [630, 96] on link "Next »" at bounding box center [625, 97] width 44 height 23
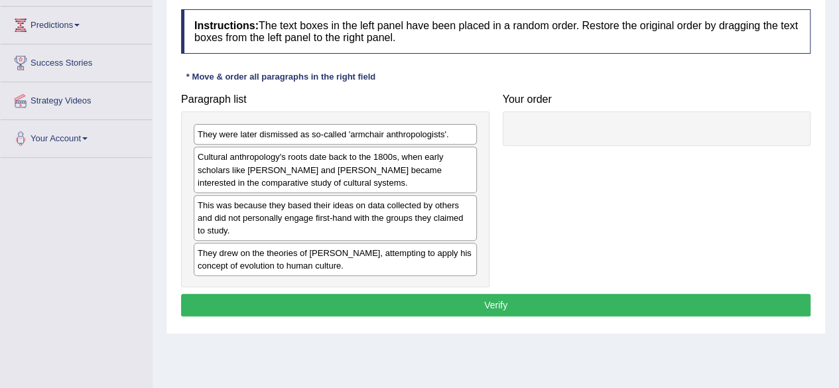
scroll to position [172, 0]
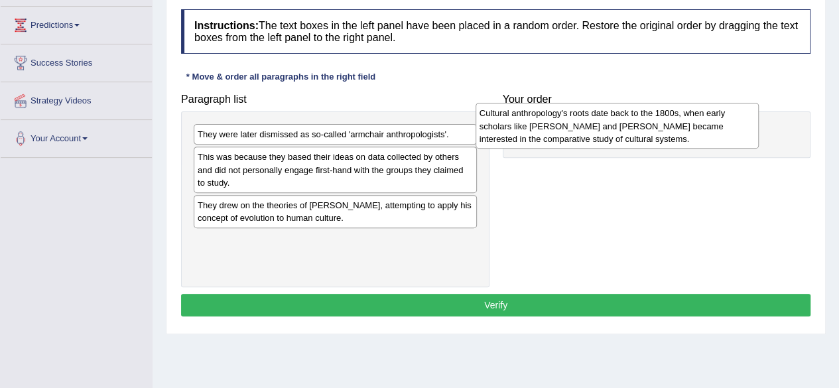
drag, startPoint x: 386, startPoint y: 166, endPoint x: 668, endPoint y: 123, distance: 285.0
click at [668, 123] on div "Cultural anthropology's roots date back to the 1800s, when early scholars like …" at bounding box center [616, 126] width 283 height 46
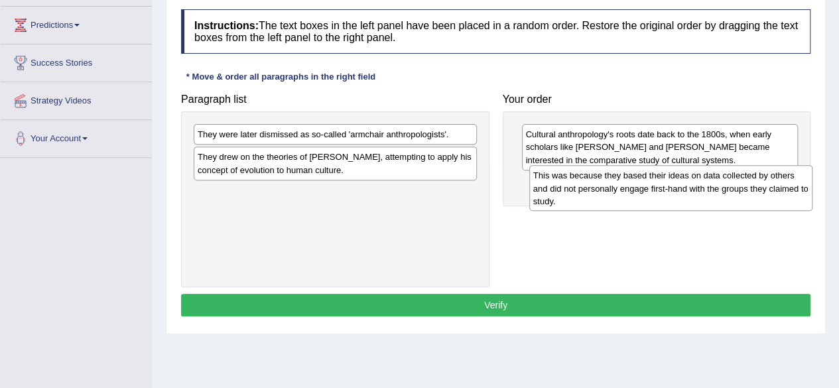
drag, startPoint x: 334, startPoint y: 168, endPoint x: 679, endPoint y: 192, distance: 346.2
click at [679, 192] on div "This was because they based their ideas on data collected by others and did not…" at bounding box center [670, 188] width 283 height 46
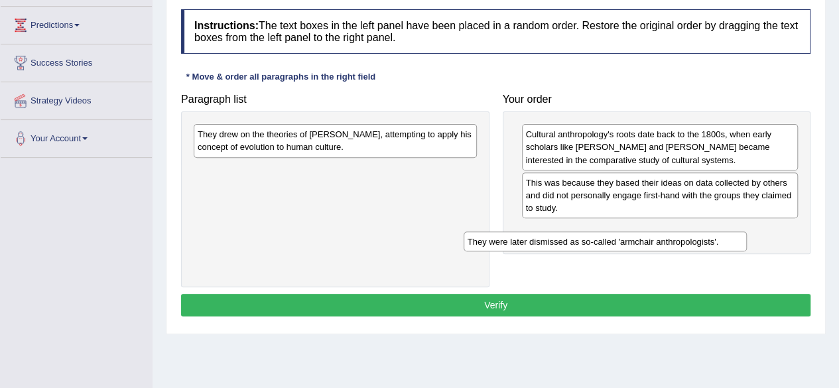
drag, startPoint x: 388, startPoint y: 135, endPoint x: 683, endPoint y: 233, distance: 310.9
click at [683, 233] on div "They were later dismissed as so-called 'armchair anthropologists'." at bounding box center [604, 241] width 283 height 20
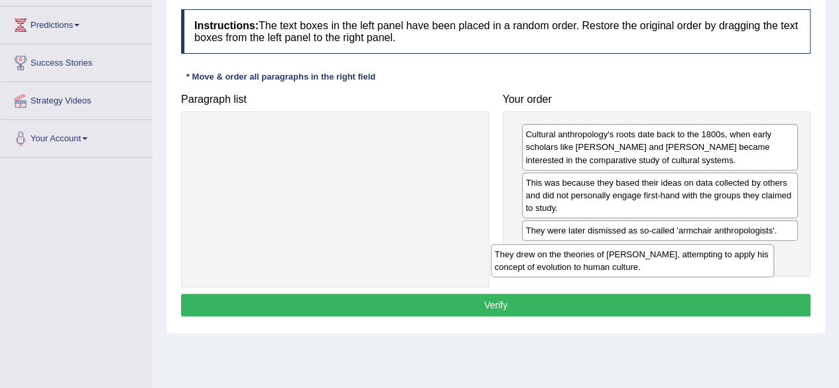
drag, startPoint x: 373, startPoint y: 150, endPoint x: 670, endPoint y: 270, distance: 320.1
click at [670, 270] on div "They drew on the theories of Charles Darwin, attempting to apply his concept of…" at bounding box center [632, 260] width 283 height 33
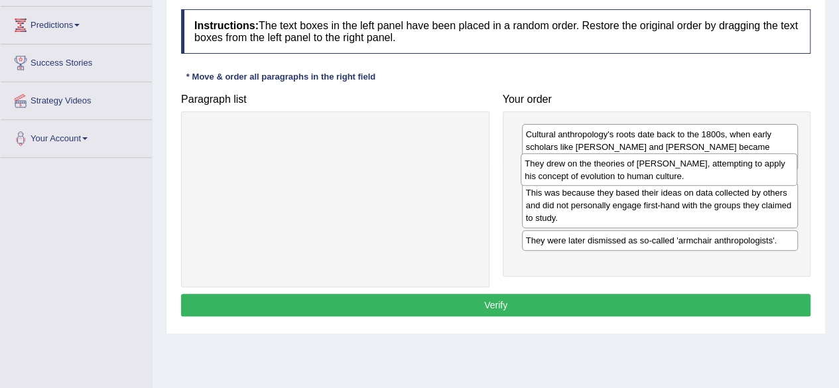
drag, startPoint x: 572, startPoint y: 257, endPoint x: 571, endPoint y: 169, distance: 87.5
click at [571, 169] on div "They drew on the theories of Charles Darwin, attempting to apply his concept of…" at bounding box center [658, 169] width 276 height 33
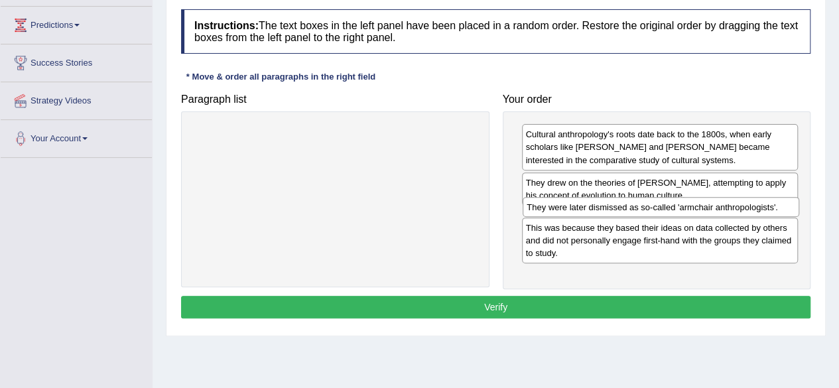
drag, startPoint x: 695, startPoint y: 265, endPoint x: 696, endPoint y: 207, distance: 57.7
click at [696, 207] on div "They were later dismissed as so-called 'armchair anthropologists'." at bounding box center [660, 207] width 276 height 20
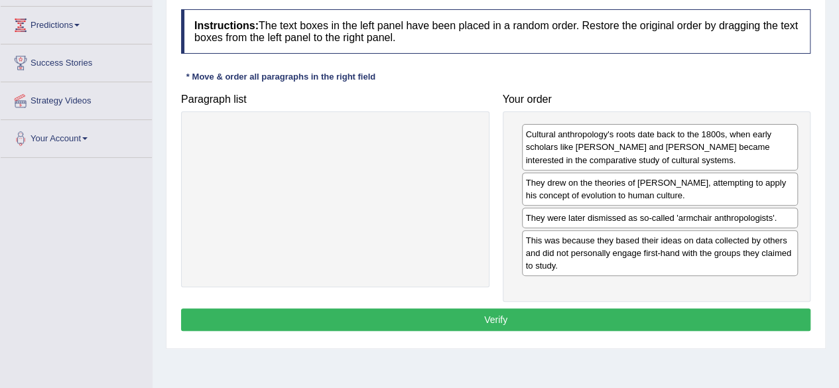
click at [579, 310] on button "Verify" at bounding box center [495, 319] width 629 height 23
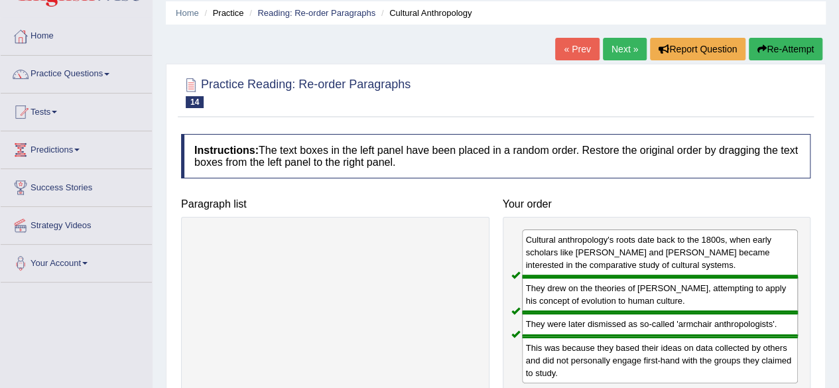
scroll to position [2, 0]
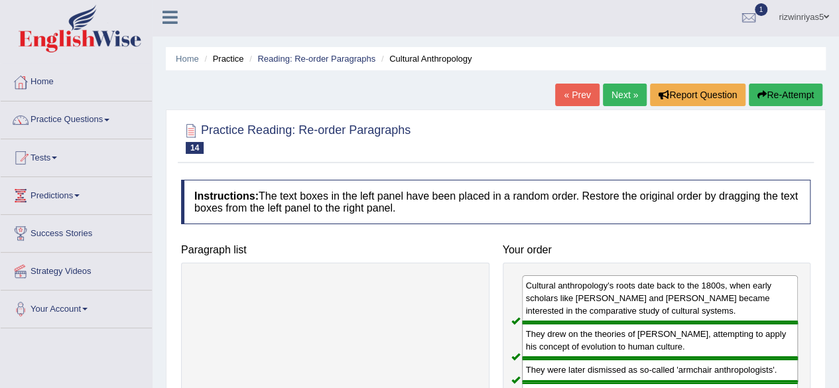
click at [119, 131] on link "Practice Questions" at bounding box center [76, 117] width 151 height 33
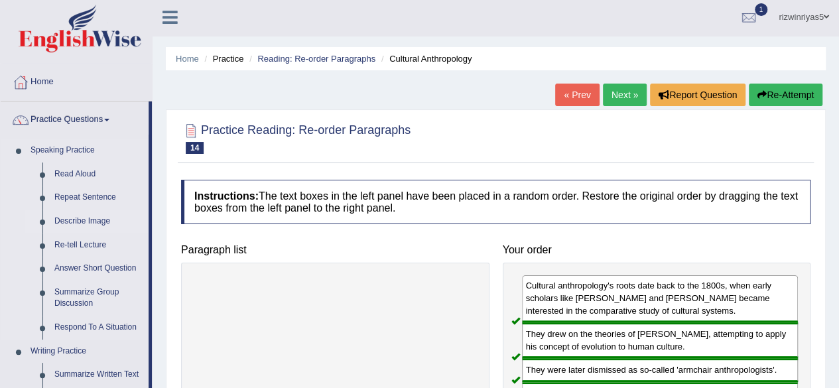
click at [95, 224] on link "Describe Image" at bounding box center [98, 221] width 100 height 24
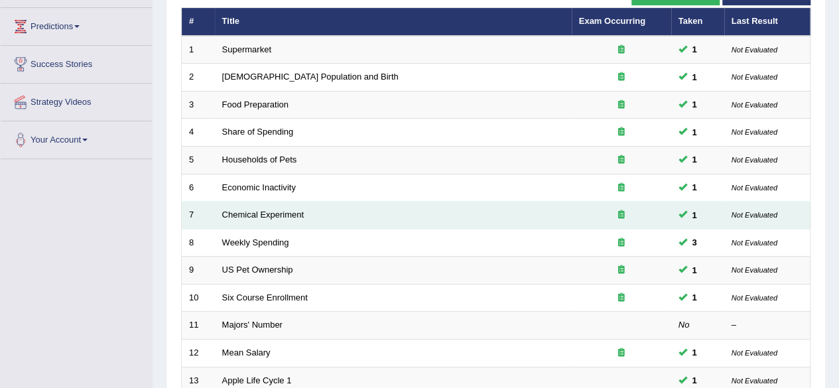
scroll to position [171, 0]
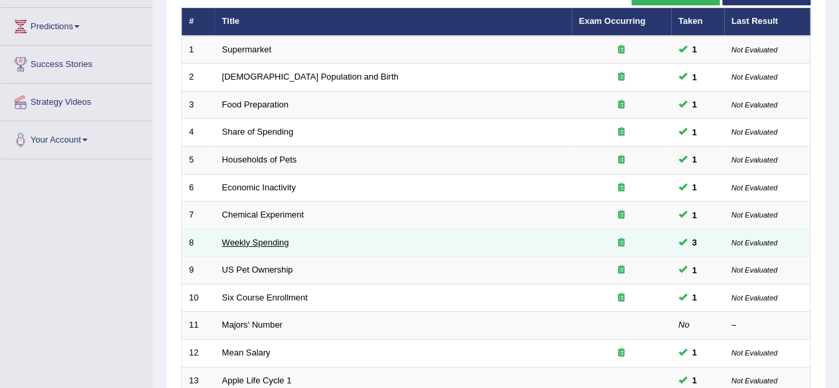
click at [282, 240] on link "Weekly Spending" at bounding box center [255, 242] width 67 height 10
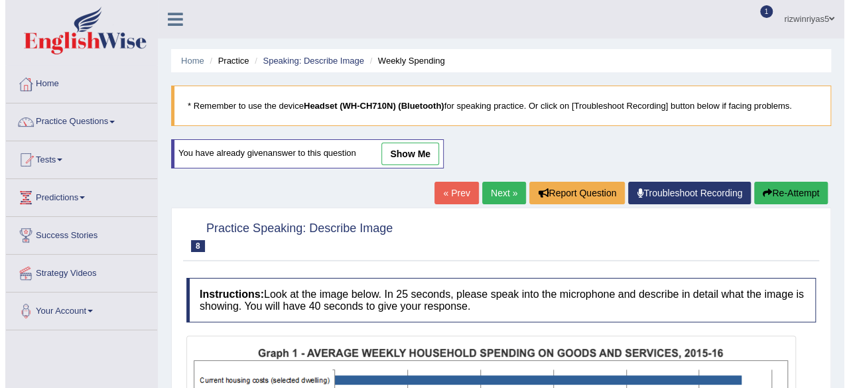
scroll to position [58, 0]
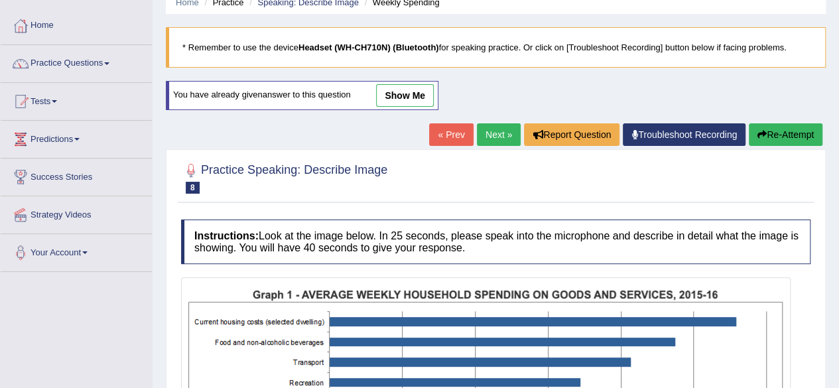
click at [418, 88] on link "show me" at bounding box center [405, 95] width 58 height 23
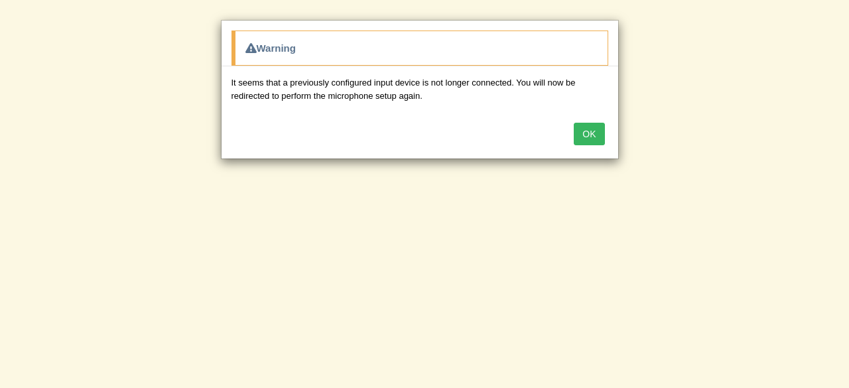
click at [838, 75] on body "Toggle navigation Home Practice Questions Speaking Practice Read Aloud Repeat S…" at bounding box center [424, 136] width 849 height 388
click at [595, 128] on button "OK" at bounding box center [588, 134] width 30 height 23
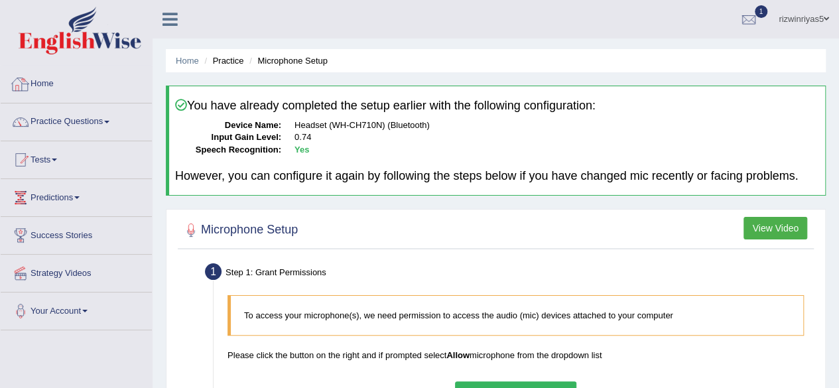
click at [87, 91] on link "Home" at bounding box center [76, 82] width 151 height 33
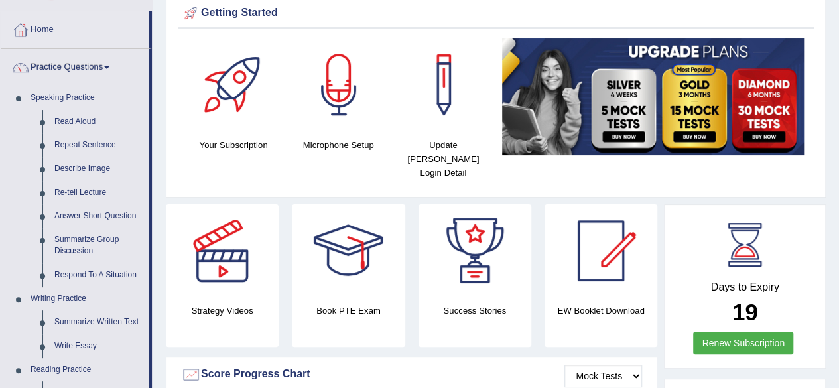
scroll to position [57, 0]
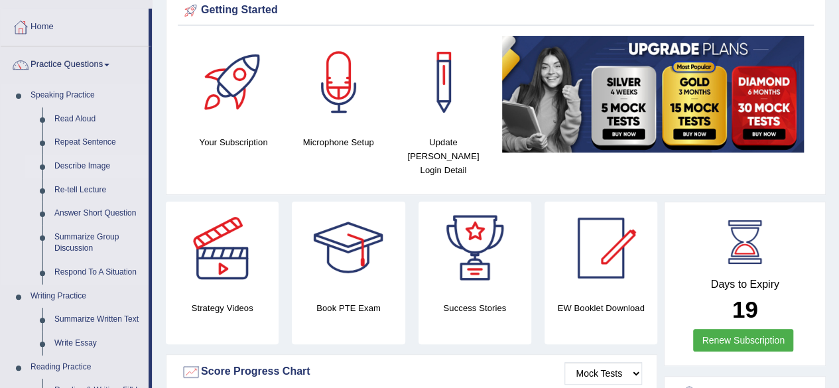
click at [88, 160] on link "Describe Image" at bounding box center [98, 166] width 100 height 24
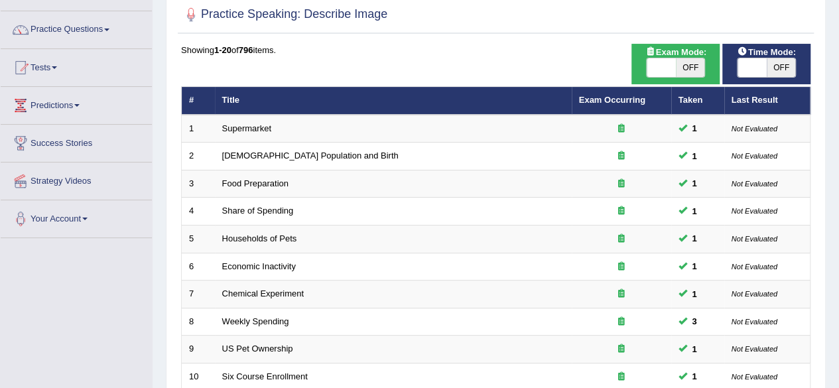
scroll to position [94, 0]
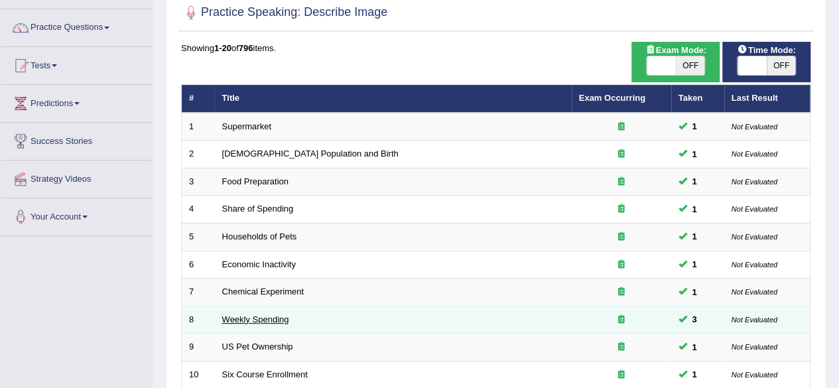
click at [281, 319] on link "Weekly Spending" at bounding box center [255, 319] width 67 height 10
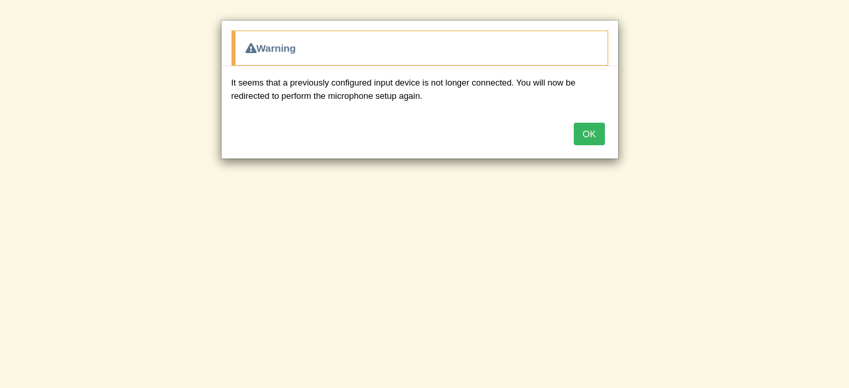
click at [596, 129] on button "OK" at bounding box center [588, 134] width 30 height 23
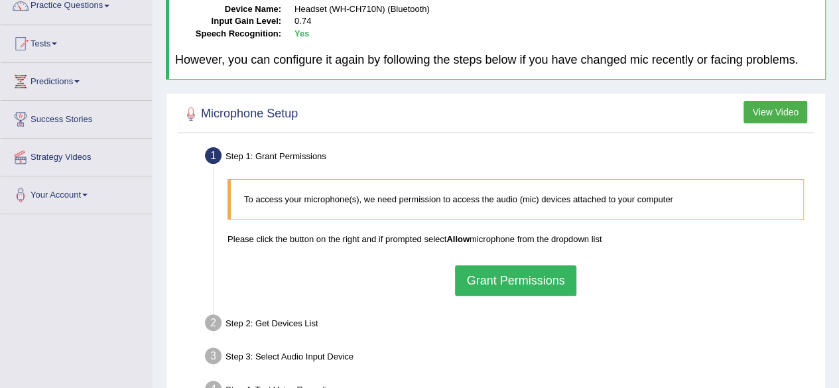
scroll to position [139, 0]
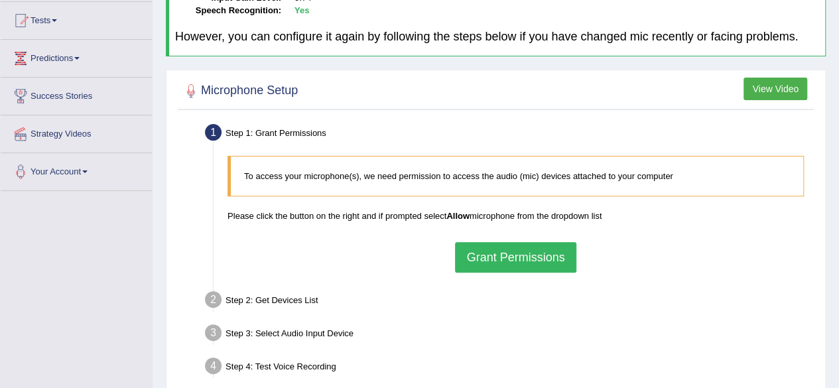
click at [487, 259] on button "Grant Permissions" at bounding box center [515, 257] width 121 height 30
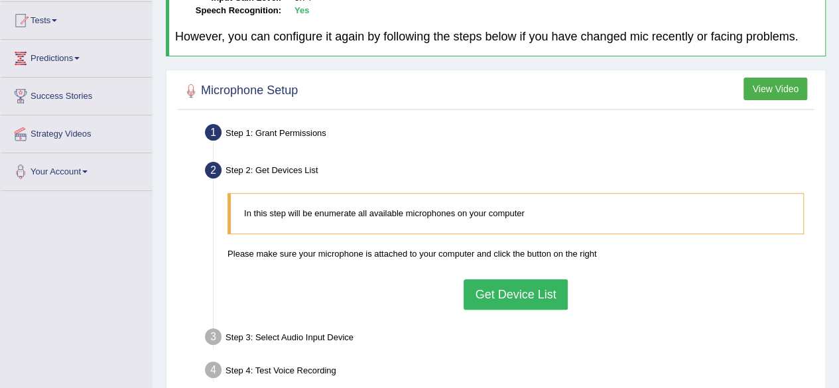
click at [533, 292] on button "Get Device List" at bounding box center [514, 294] width 103 height 30
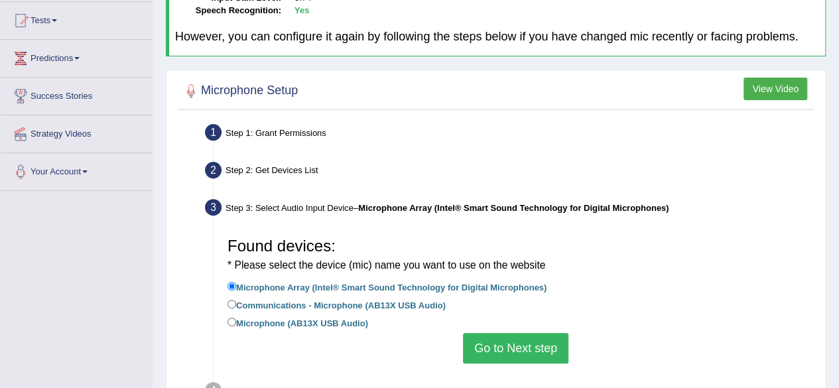
click at [323, 303] on label "Communications - Microphone (AB13X USB Audio)" at bounding box center [336, 304] width 218 height 15
click at [236, 303] on input "Communications - Microphone (AB13X USB Audio)" at bounding box center [231, 304] width 9 height 9
radio input "true"
click at [508, 351] on button "Go to Next step" at bounding box center [515, 348] width 105 height 30
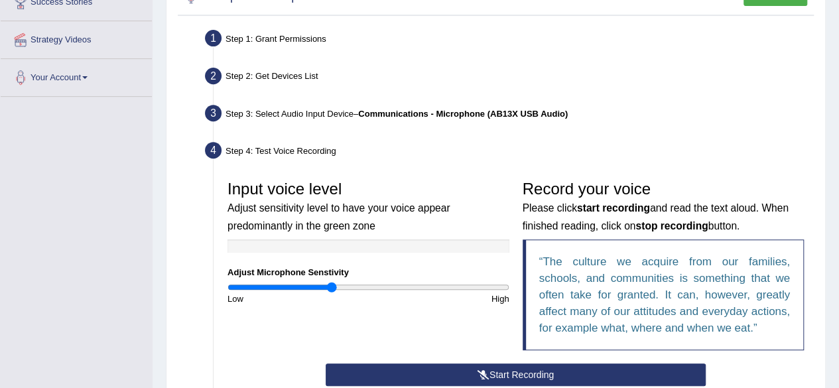
scroll to position [322, 0]
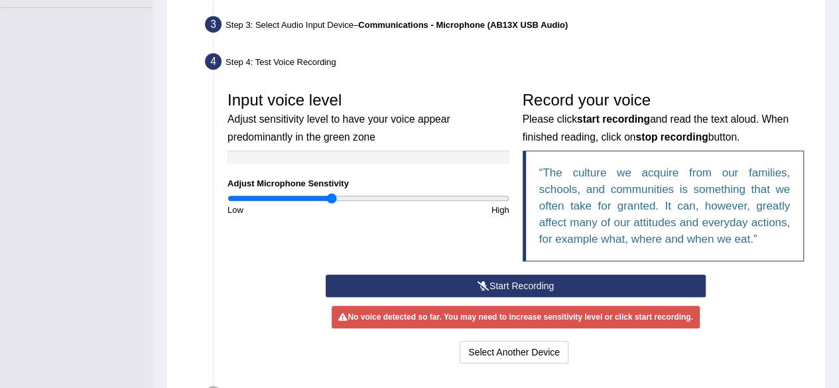
click at [558, 282] on button "Start Recording" at bounding box center [515, 285] width 380 height 23
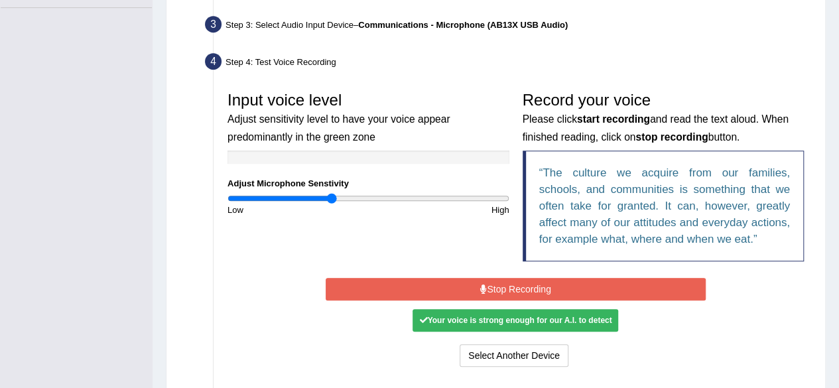
click at [556, 282] on button "Stop Recording" at bounding box center [515, 289] width 380 height 23
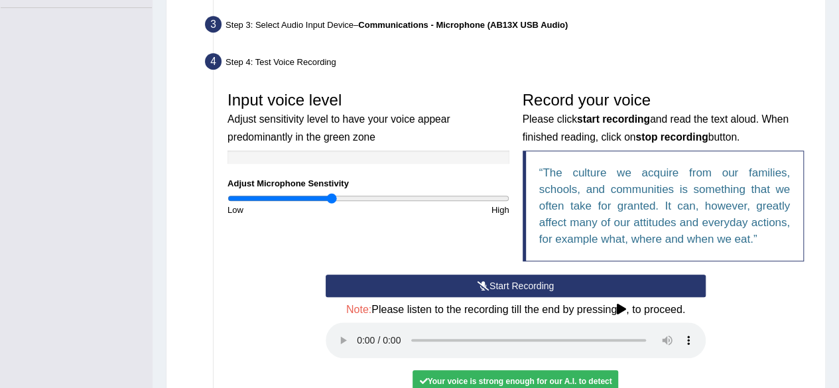
click at [544, 288] on button "Start Recording" at bounding box center [515, 285] width 380 height 23
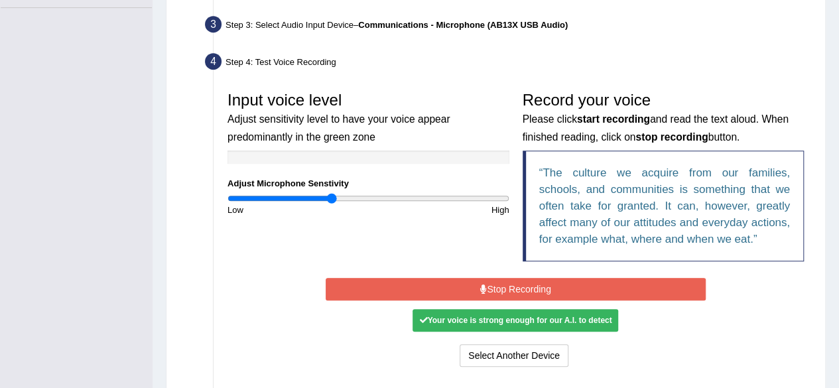
click at [483, 289] on icon at bounding box center [483, 288] width 7 height 9
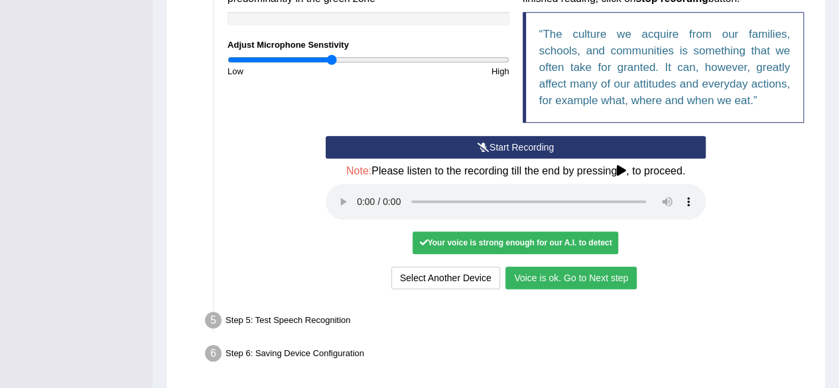
scroll to position [464, 0]
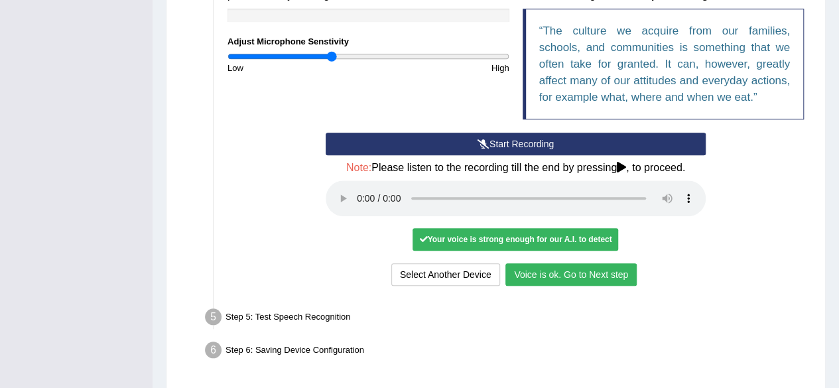
click at [569, 274] on button "Voice is ok. Go to Next step" at bounding box center [570, 274] width 131 height 23
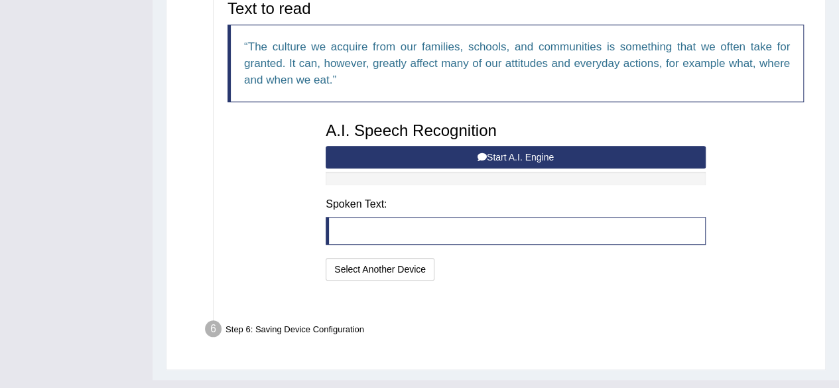
scroll to position [455, 0]
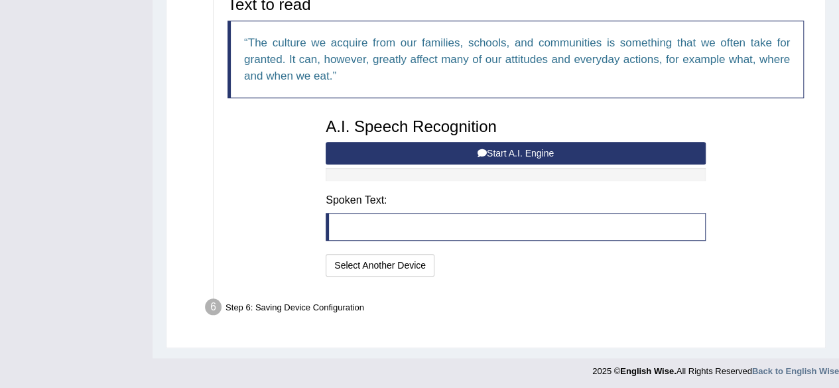
click at [440, 145] on button "Start A.I. Engine" at bounding box center [515, 153] width 380 height 23
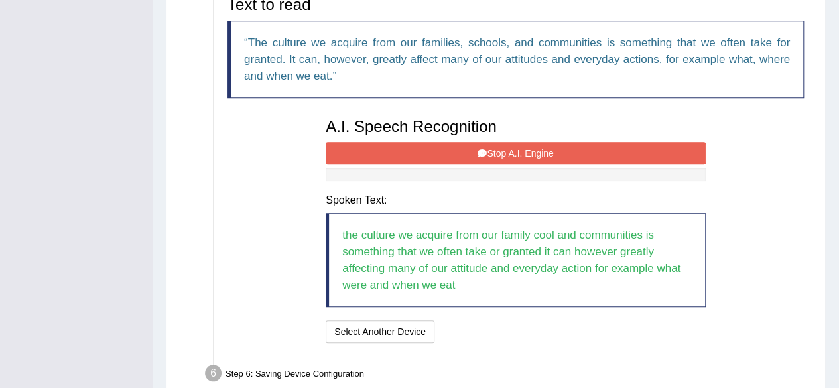
click at [422, 153] on button "Stop A.I. Engine" at bounding box center [515, 153] width 380 height 23
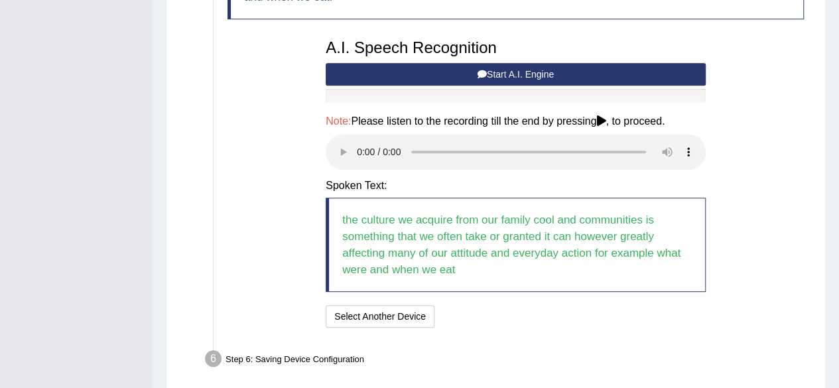
scroll to position [585, 0]
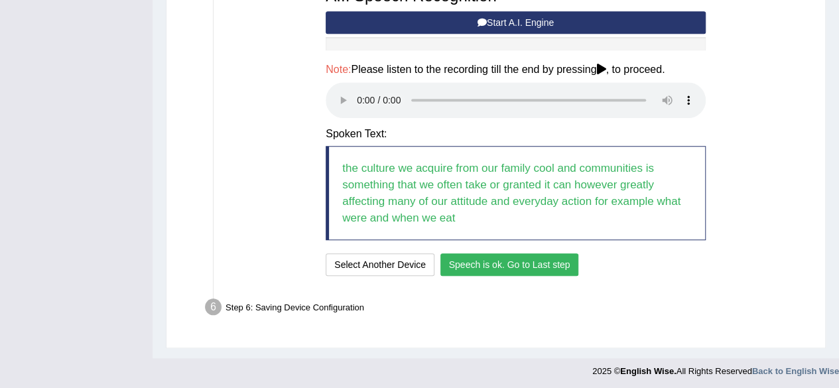
click at [501, 262] on button "Speech is ok. Go to Last step" at bounding box center [509, 264] width 139 height 23
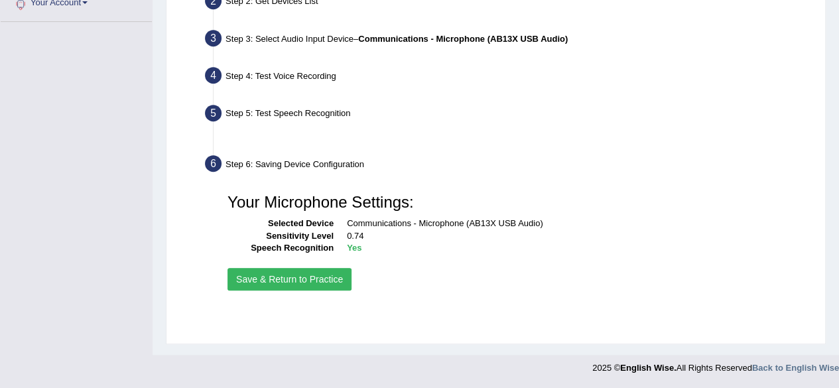
scroll to position [308, 0]
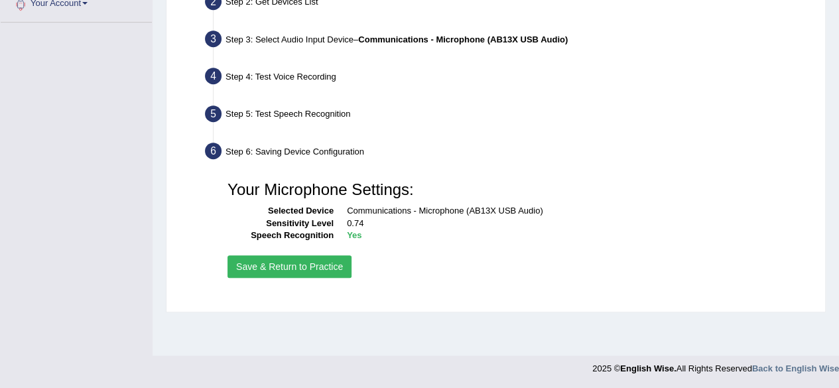
click at [313, 255] on button "Save & Return to Practice" at bounding box center [289, 266] width 124 height 23
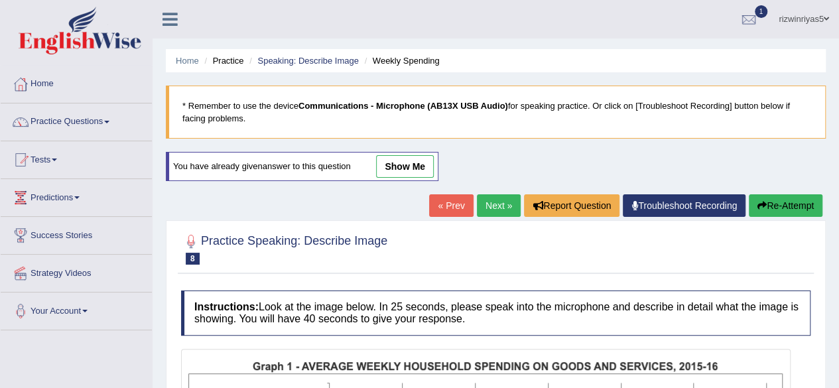
click at [403, 166] on link "show me" at bounding box center [405, 166] width 58 height 23
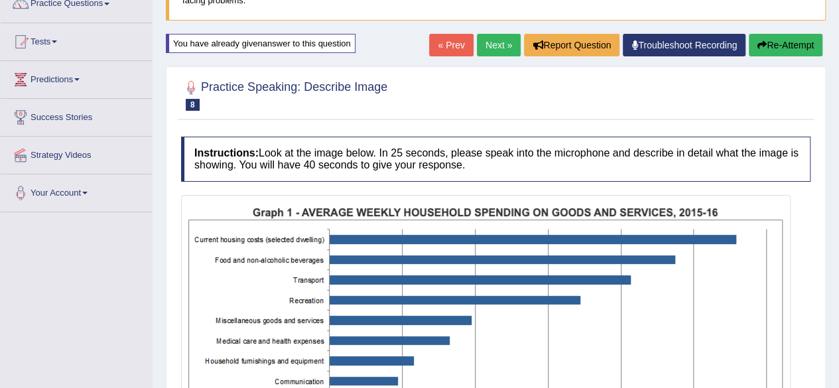
scroll to position [117, 0]
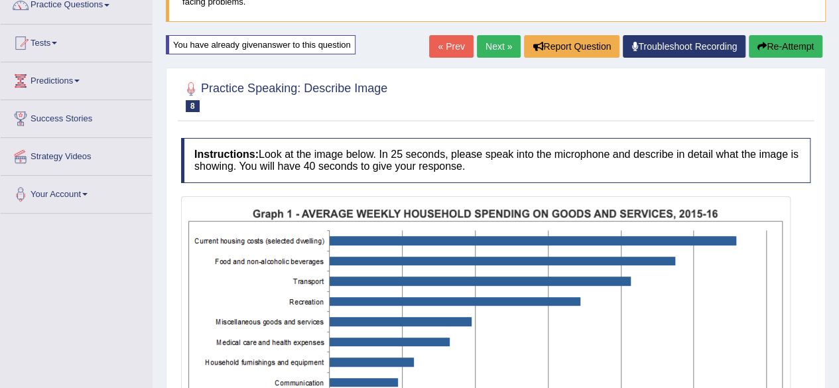
click at [448, 45] on link "« Prev" at bounding box center [451, 46] width 44 height 23
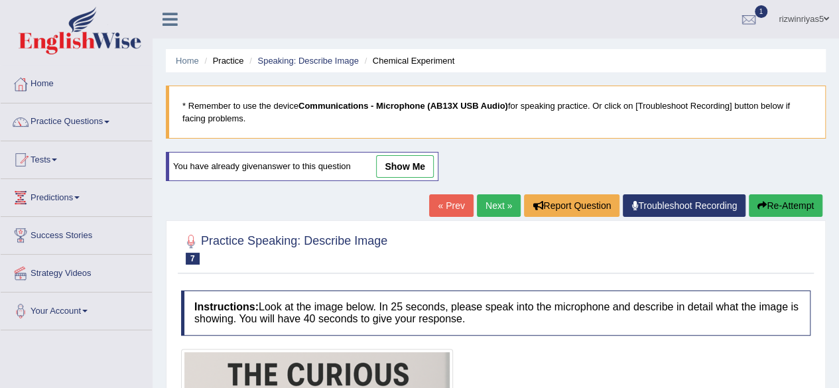
click at [448, 206] on link "« Prev" at bounding box center [451, 205] width 44 height 23
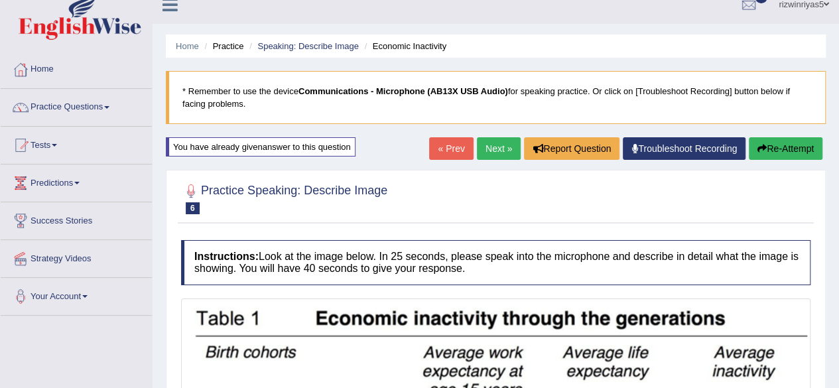
scroll to position [5, 0]
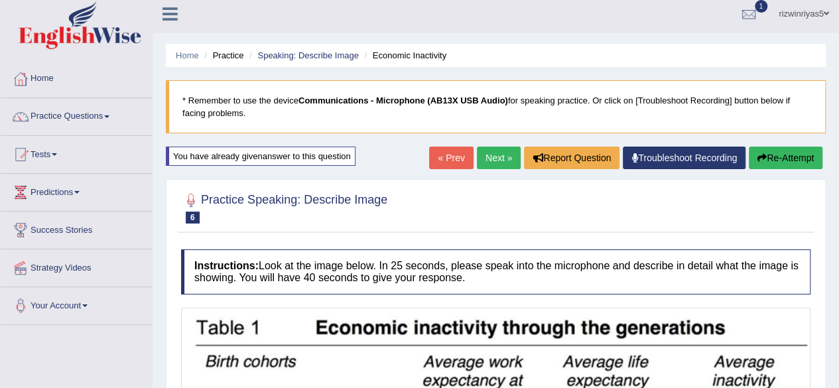
click at [447, 155] on link "« Prev" at bounding box center [451, 158] width 44 height 23
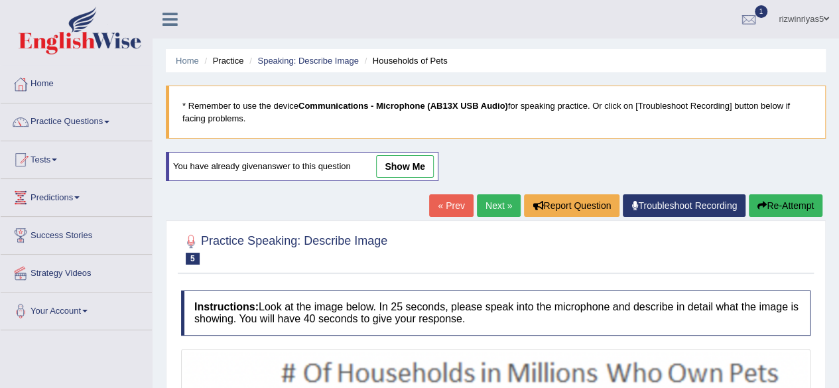
click at [450, 204] on link "« Prev" at bounding box center [451, 205] width 44 height 23
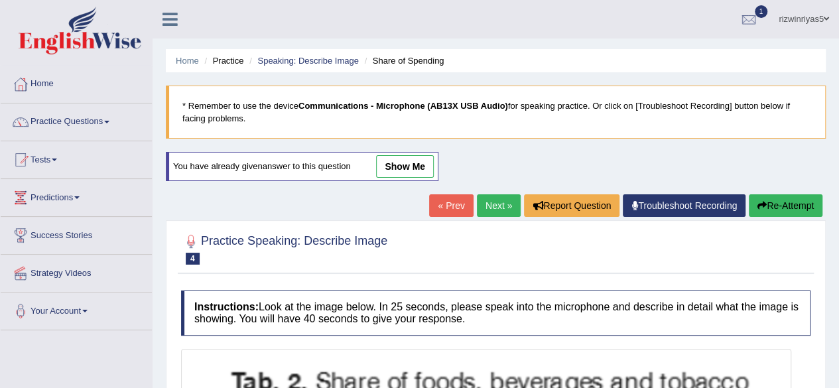
click at [424, 171] on link "show me" at bounding box center [405, 166] width 58 height 23
click at [434, 194] on link "« Prev" at bounding box center [451, 205] width 44 height 23
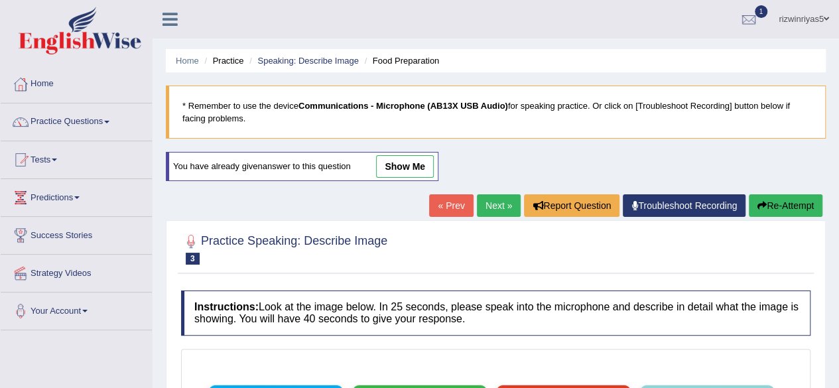
click at [420, 167] on link "show me" at bounding box center [405, 166] width 58 height 23
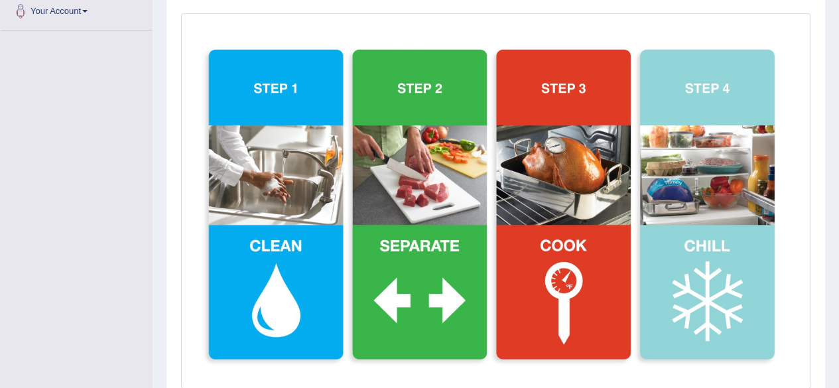
scroll to position [322, 0]
